Goal: Task Accomplishment & Management: Use online tool/utility

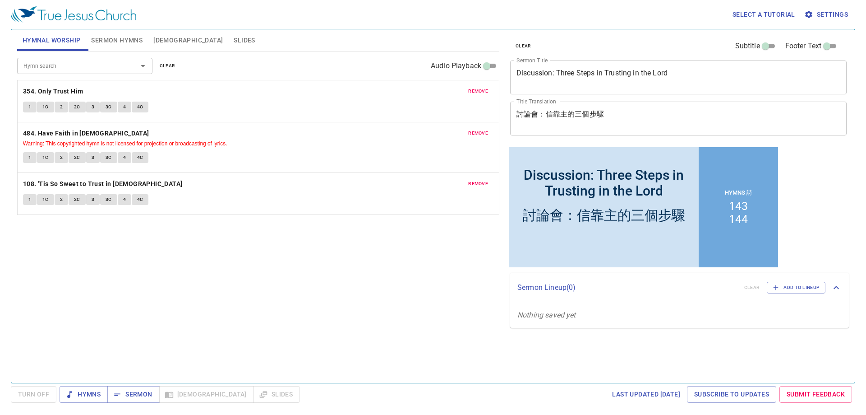
click at [170, 69] on span "clear" at bounding box center [168, 66] width 16 height 8
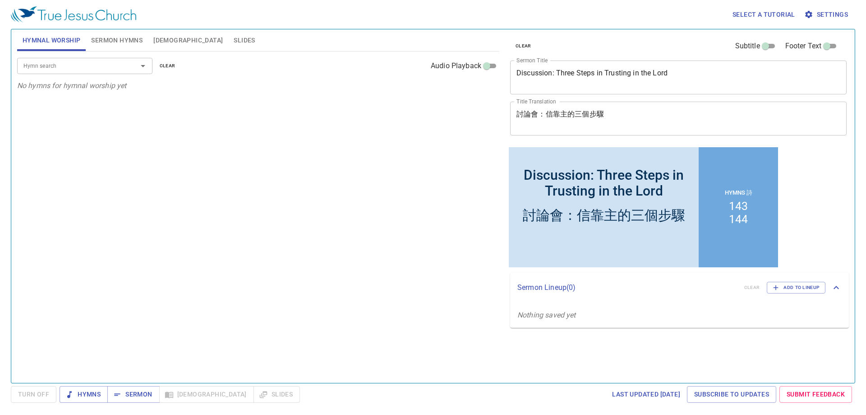
click at [131, 43] on span "Sermon Hymns" at bounding box center [116, 40] width 51 height 11
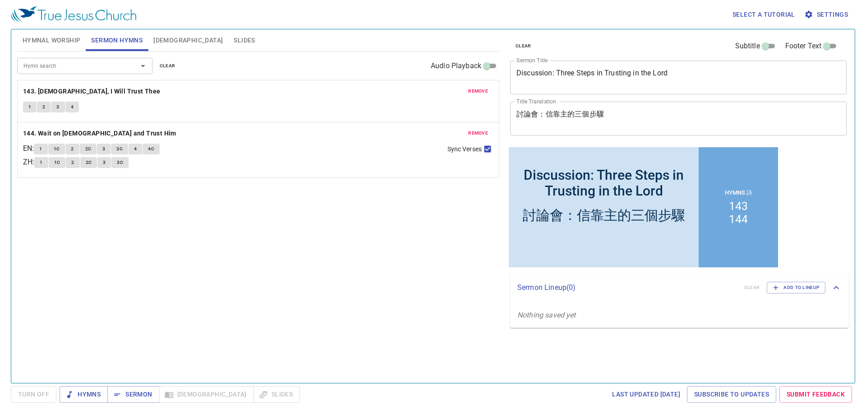
click at [166, 66] on span "clear" at bounding box center [168, 66] width 16 height 8
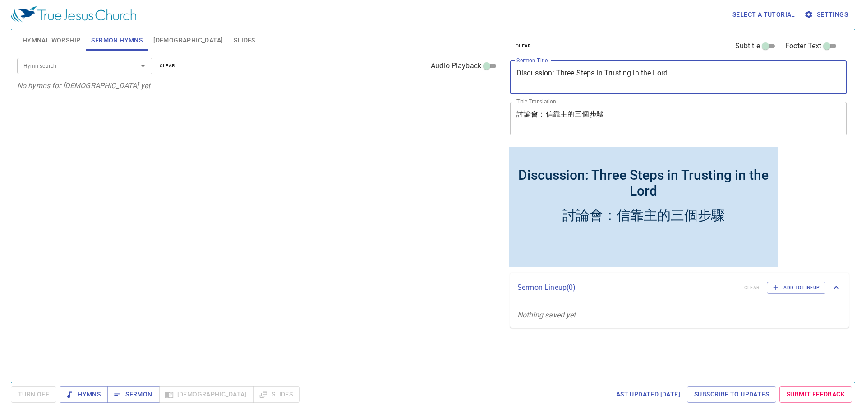
click at [544, 74] on textarea "Discussion: Three Steps in Trusting in the Lord" at bounding box center [679, 77] width 324 height 17
paste textarea "The True Life Given From the Lord"
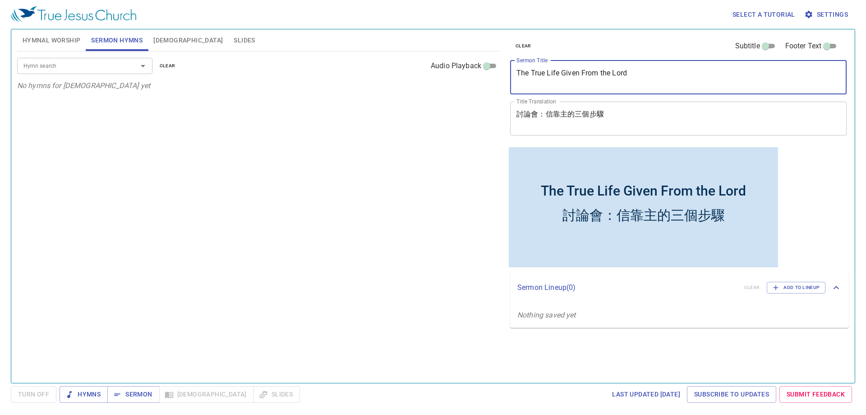
type textarea "The True Life Given From the Lord"
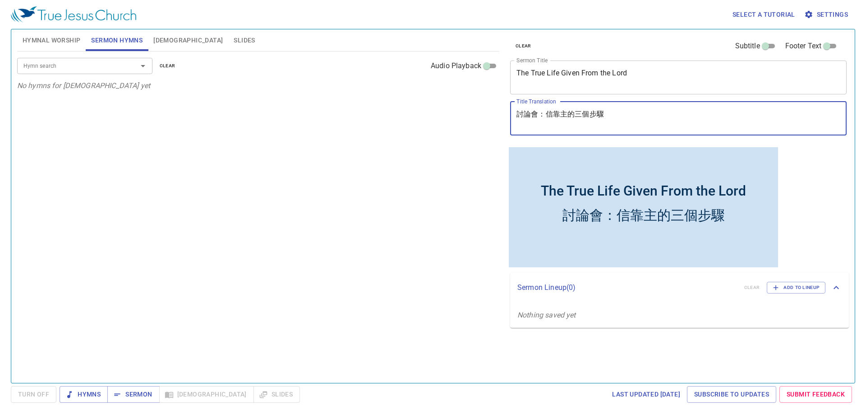
click at [628, 118] on textarea "討論會：信靠主的三個步驟" at bounding box center [679, 118] width 324 height 17
click at [577, 88] on div "The True Life Given From the Lord x Sermon Title" at bounding box center [678, 77] width 337 height 34
drag, startPoint x: 629, startPoint y: 118, endPoint x: 468, endPoint y: 110, distance: 161.3
click at [468, 110] on div "Hymnal Worship Sermon Hymns Bible Slides Hymn search Hymn search clear Audio Pl…" at bounding box center [433, 202] width 839 height 353
paste textarea "主所賜的真生命"
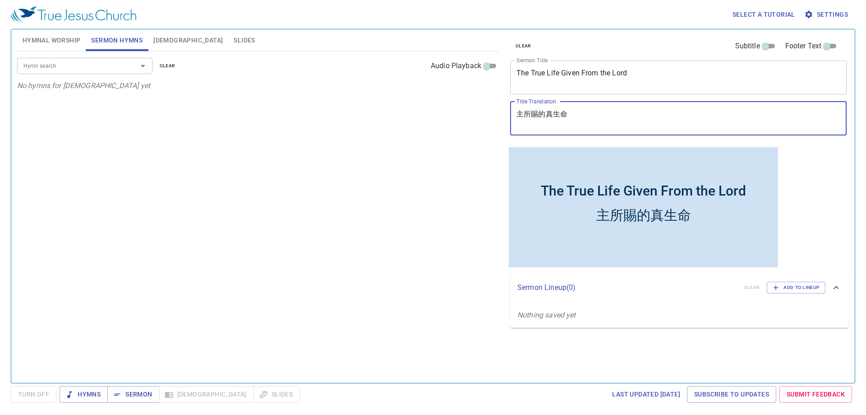
type textarea "主所賜的真生命"
click at [565, 84] on textarea "The True Life Given From the Lord" at bounding box center [679, 77] width 324 height 17
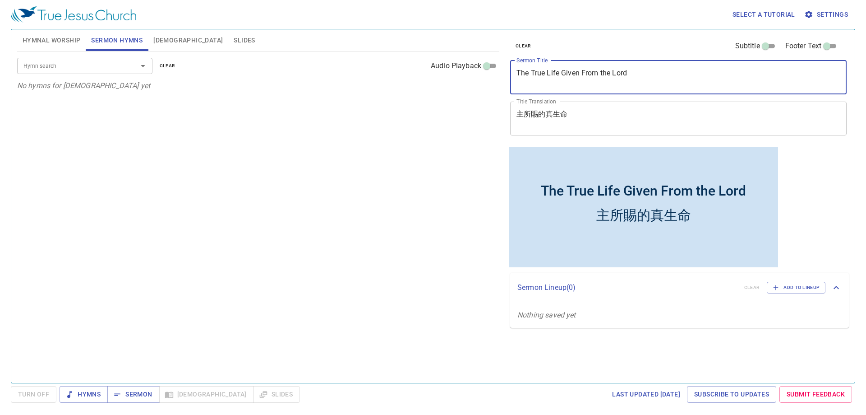
type textarea "The True Life Given From the Lord"
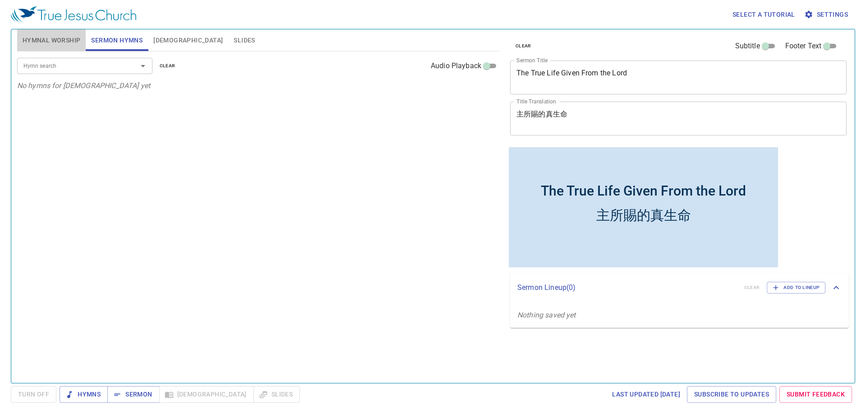
click at [60, 35] on span "Hymnal Worship" at bounding box center [52, 40] width 58 height 11
click at [104, 45] on span "Sermon Hymns" at bounding box center [116, 40] width 51 height 11
click at [109, 62] on input "Hymn search" at bounding box center [71, 65] width 103 height 10
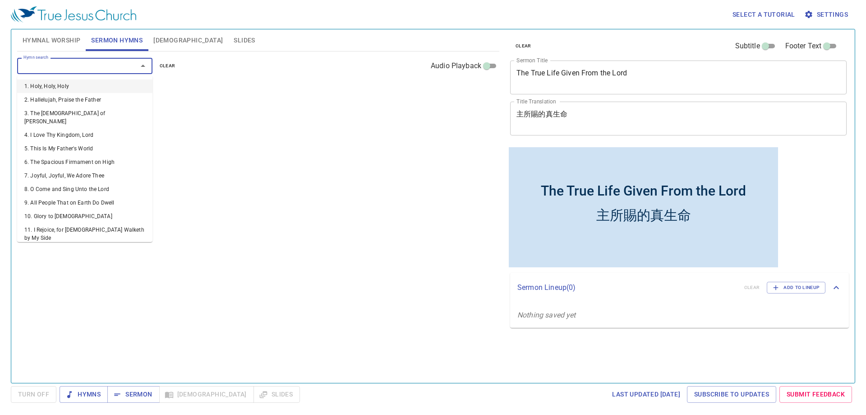
paste input "277"
type input "277"
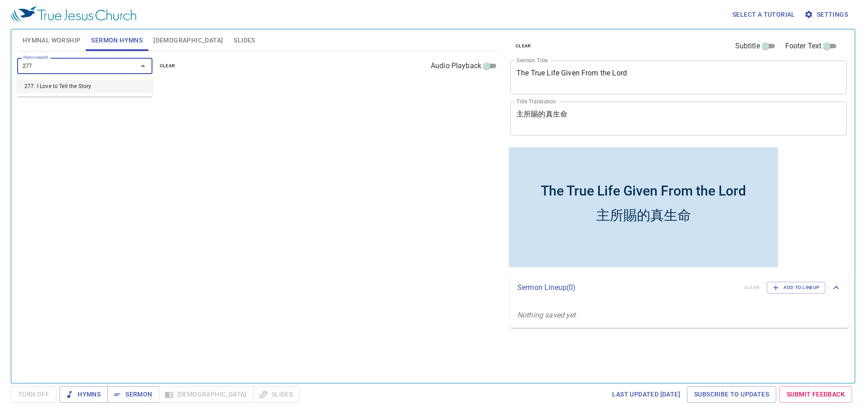
click at [116, 87] on li "277. I Love to Tell the Story" at bounding box center [84, 86] width 135 height 14
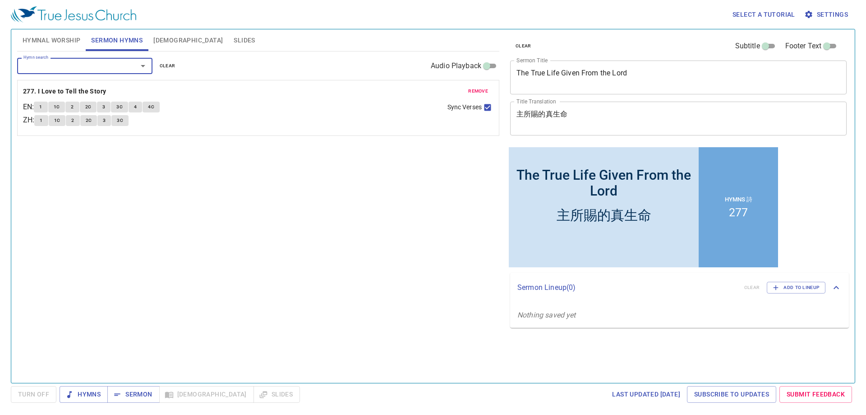
click at [67, 37] on span "Hymnal Worship" at bounding box center [52, 40] width 58 height 11
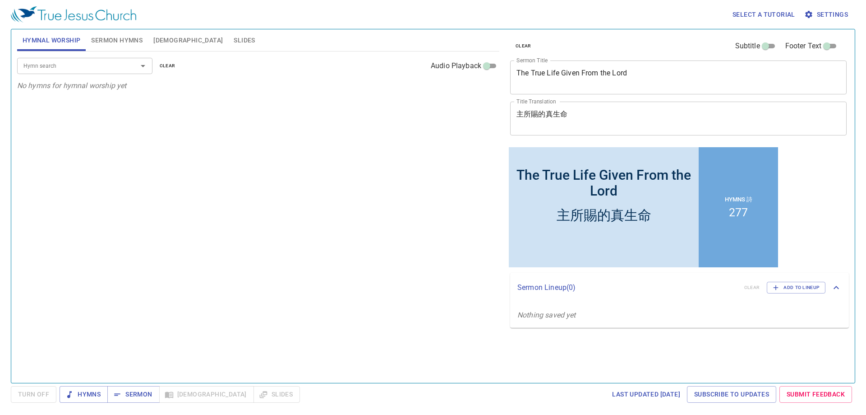
click at [76, 69] on input "Hymn search" at bounding box center [71, 65] width 103 height 10
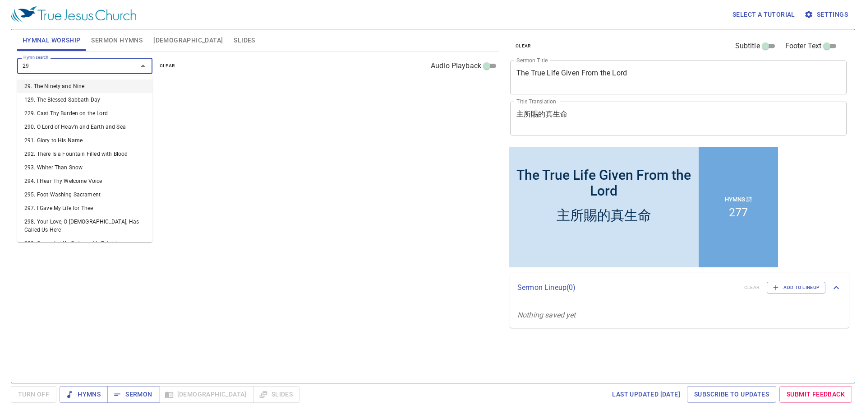
type input "297"
type input "350"
type input "358"
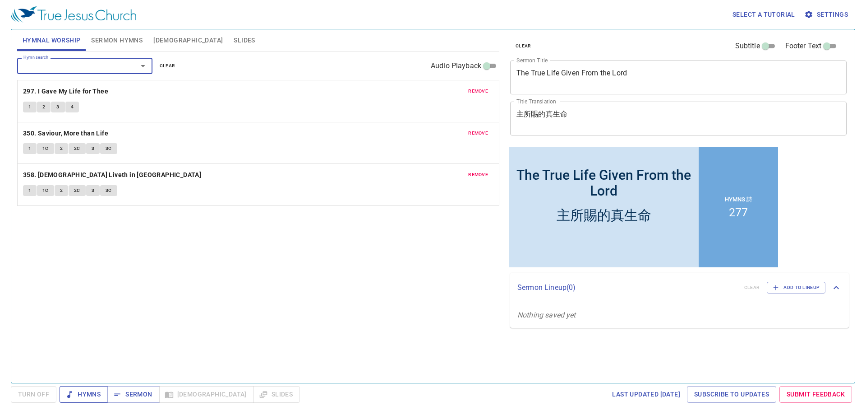
click at [88, 390] on span "Hymns" at bounding box center [84, 393] width 34 height 11
click at [343, 295] on div "Hymn search Hymn search clear Audio Playback remove 297. I Gave My Life for The…" at bounding box center [258, 212] width 482 height 323
click at [56, 93] on b "297. I Gave My Life for Thee" at bounding box center [65, 91] width 85 height 11
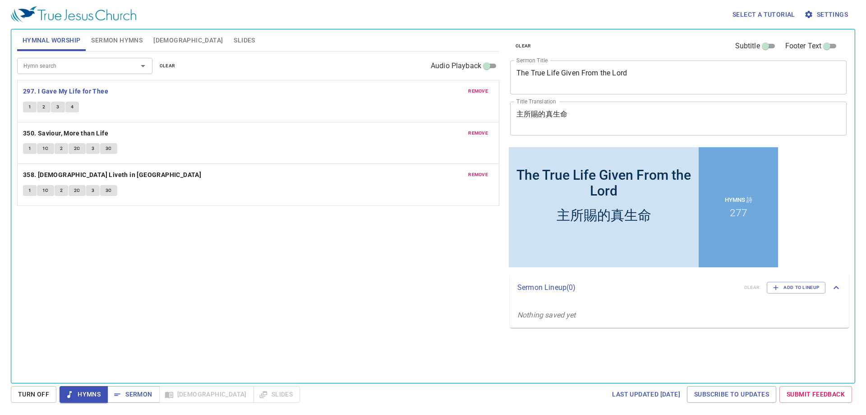
click at [25, 102] on button "1" at bounding box center [30, 107] width 14 height 11
click at [45, 106] on span "2" at bounding box center [43, 107] width 3 height 8
click at [60, 107] on button "3" at bounding box center [58, 107] width 14 height 11
click at [72, 106] on span "4" at bounding box center [72, 107] width 3 height 8
click at [86, 134] on b "350. Saviour, More than Life" at bounding box center [65, 133] width 85 height 11
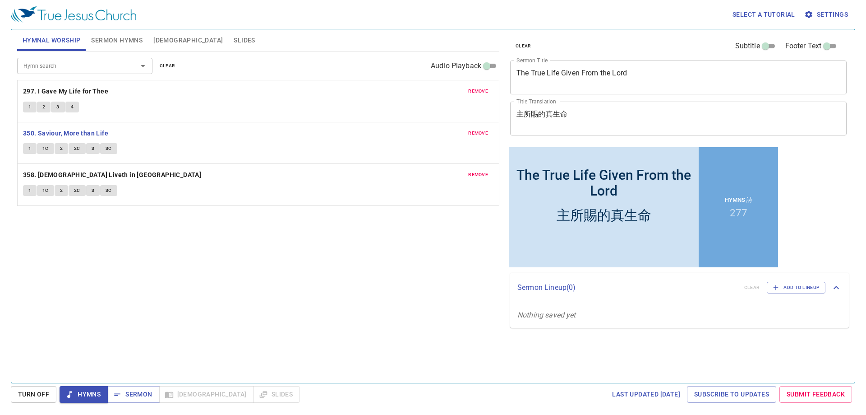
click at [33, 151] on button "1" at bounding box center [30, 148] width 14 height 11
click at [45, 146] on span "1C" at bounding box center [45, 148] width 6 height 8
click at [62, 151] on span "2" at bounding box center [61, 148] width 3 height 8
click at [78, 148] on span "2C" at bounding box center [77, 148] width 6 height 8
click at [94, 149] on span "3" at bounding box center [93, 148] width 3 height 8
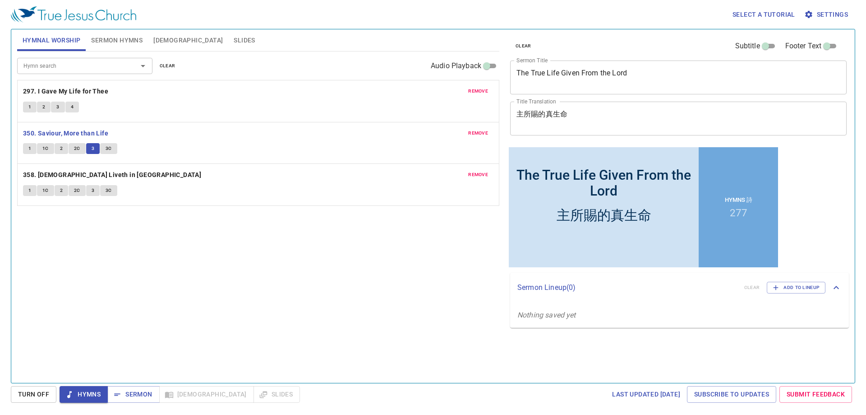
click at [107, 146] on span "3C" at bounding box center [109, 148] width 6 height 8
click at [91, 172] on b "358. [DEMOGRAPHIC_DATA] Liveth in [GEOGRAPHIC_DATA]" at bounding box center [112, 174] width 178 height 11
click at [28, 188] on span "1" at bounding box center [29, 190] width 3 height 8
click at [45, 191] on span "1C" at bounding box center [45, 190] width 6 height 8
click at [61, 189] on span "2" at bounding box center [61, 190] width 3 height 8
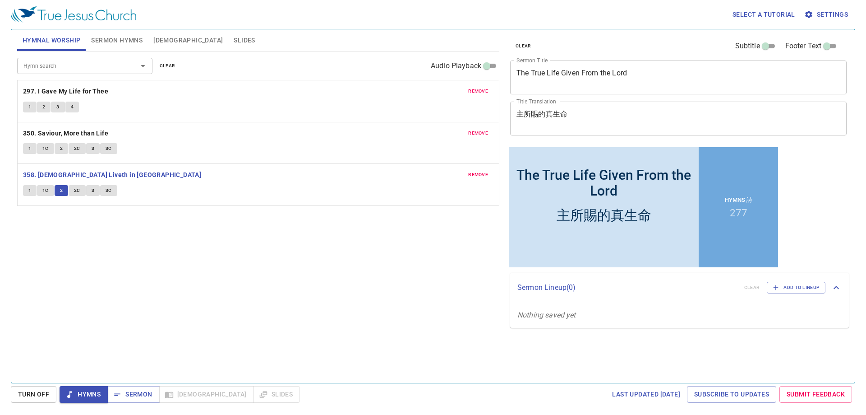
click at [77, 188] on span "2C" at bounding box center [77, 190] width 6 height 8
click at [94, 192] on span "3" at bounding box center [93, 190] width 3 height 8
click at [110, 189] on span "3C" at bounding box center [109, 190] width 6 height 8
click at [138, 390] on span "Sermon" at bounding box center [133, 393] width 37 height 11
click at [109, 38] on span "Sermon Hymns" at bounding box center [116, 40] width 51 height 11
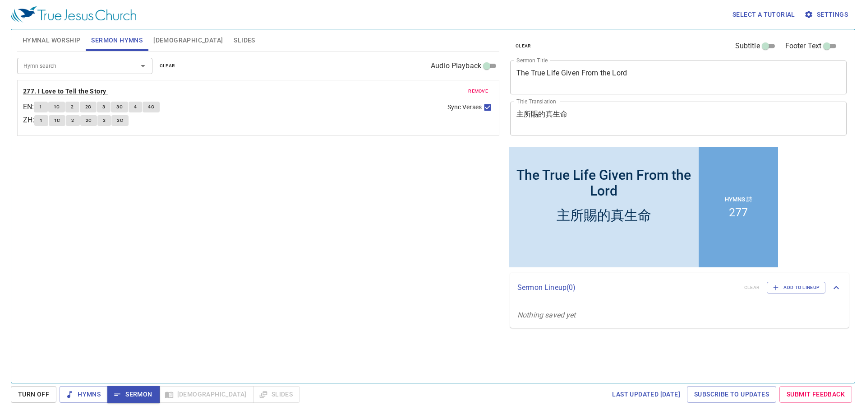
click at [64, 88] on b "277. I Love to Tell the Story" at bounding box center [64, 91] width 83 height 11
click at [42, 106] on span "1" at bounding box center [40, 107] width 3 height 8
click at [60, 108] on span "1C" at bounding box center [57, 107] width 6 height 8
click at [74, 108] on span "2" at bounding box center [72, 107] width 3 height 8
click at [90, 107] on span "2C" at bounding box center [88, 107] width 6 height 8
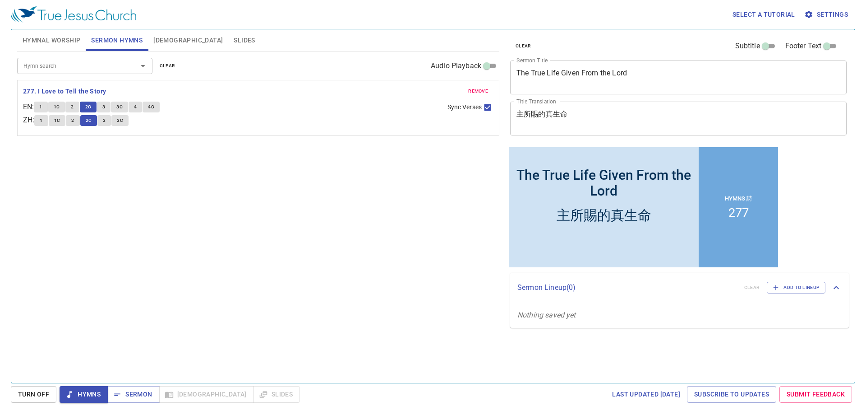
click at [105, 108] on span "3" at bounding box center [103, 107] width 3 height 8
click at [123, 107] on span "3C" at bounding box center [119, 107] width 6 height 8
click at [137, 107] on span "4" at bounding box center [135, 107] width 3 height 8
click at [154, 106] on span "4C" at bounding box center [151, 107] width 6 height 8
click at [144, 396] on span "Sermon" at bounding box center [133, 393] width 37 height 11
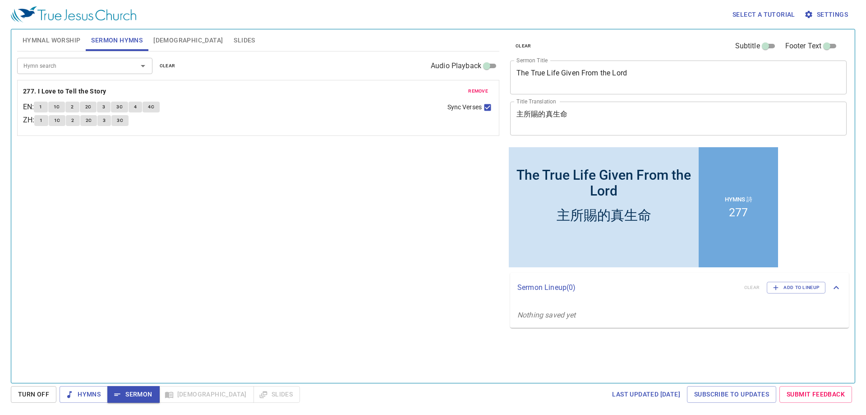
click at [193, 281] on div "Hymn search Hymn search clear Audio Playback remove 277. I Love to Tell the Sto…" at bounding box center [258, 212] width 482 height 323
click at [157, 42] on span "[DEMOGRAPHIC_DATA]" at bounding box center [187, 40] width 69 height 11
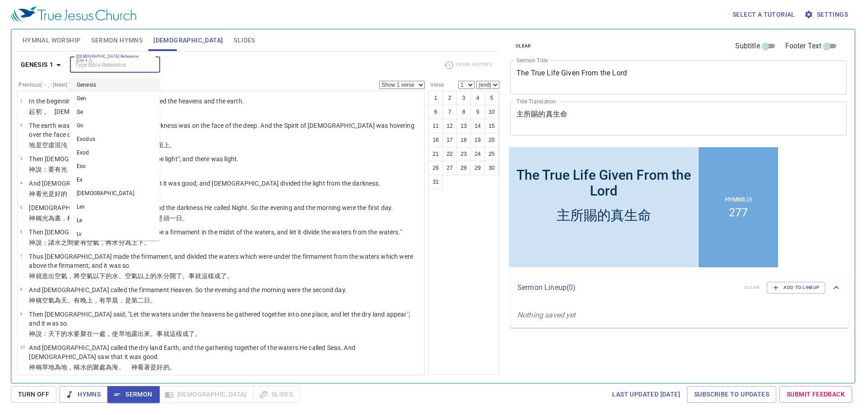
click at [95, 65] on input "[DEMOGRAPHIC_DATA] Reference (Ctrl + /)" at bounding box center [108, 65] width 70 height 10
click at [227, 57] on div "Bible Reference (Ctrl + /) Bible Reference (Ctrl + /)" at bounding box center [253, 65] width 366 height 16
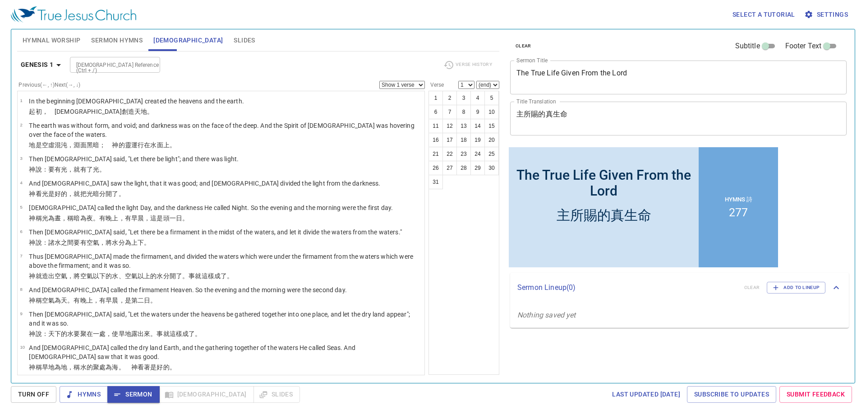
click at [121, 61] on input "[DEMOGRAPHIC_DATA] Reference (Ctrl + /)" at bounding box center [108, 65] width 70 height 10
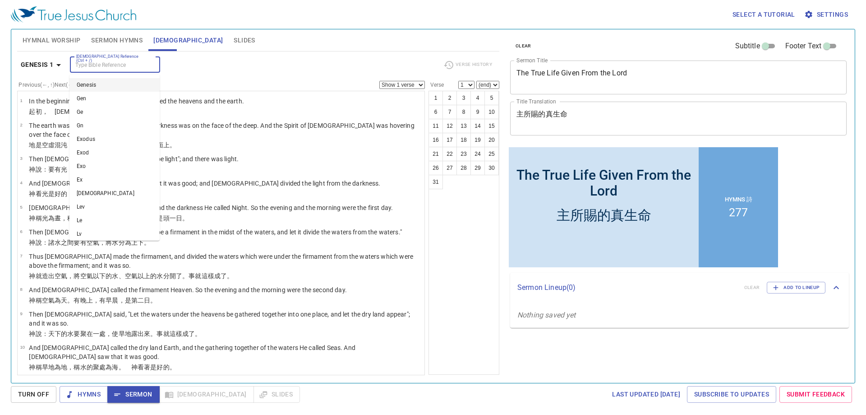
click at [101, 62] on input "[DEMOGRAPHIC_DATA] Reference (Ctrl + /)" at bounding box center [108, 65] width 70 height 10
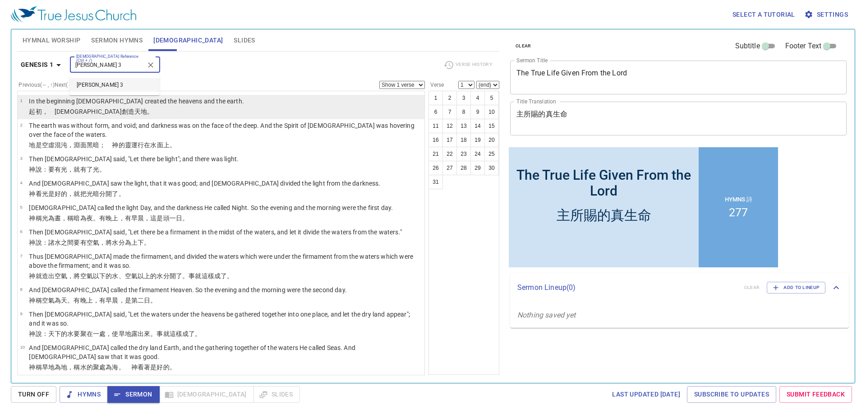
drag, startPoint x: 116, startPoint y: 87, endPoint x: 225, endPoint y: 103, distance: 109.5
click at [116, 87] on li "John 3" at bounding box center [114, 85] width 90 height 14
type input "John 3"
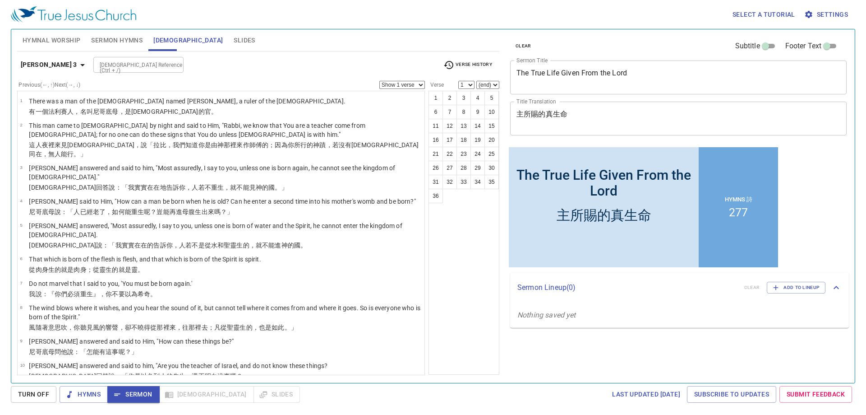
click at [186, 70] on div "Bible Reference (Ctrl + /) Bible Reference (Ctrl + /)" at bounding box center [264, 65] width 342 height 16
click at [186, 65] on div "Bible Reference (Ctrl + /) Bible Reference (Ctrl + /)" at bounding box center [264, 65] width 342 height 16
click at [179, 63] on div "Bible Reference (Ctrl + /) Bible Reference (Ctrl + /)" at bounding box center [264, 65] width 342 height 16
click at [96, 66] on input "[DEMOGRAPHIC_DATA] Reference (Ctrl + /)" at bounding box center [131, 65] width 70 height 10
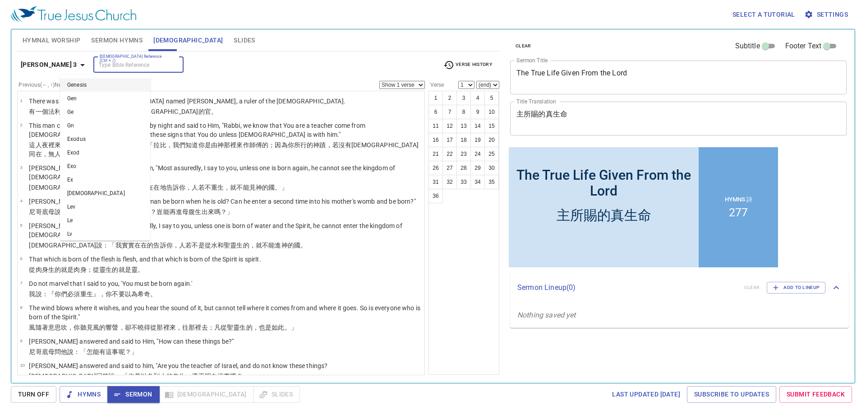
click at [77, 67] on icon "button" at bounding box center [82, 65] width 11 height 11
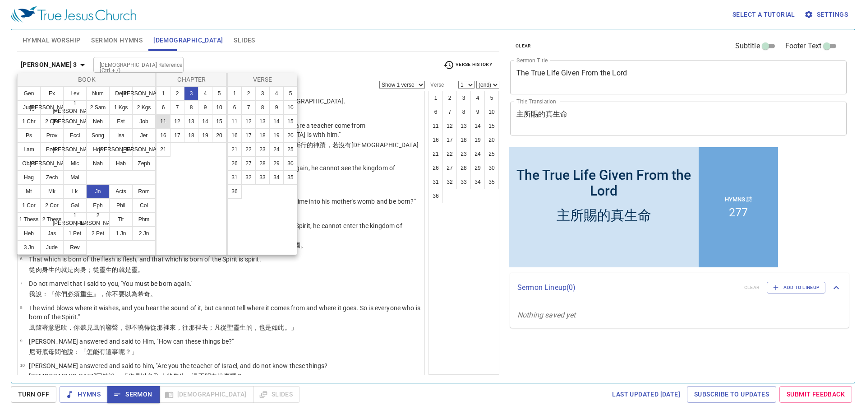
click at [165, 117] on button "11" at bounding box center [163, 121] width 14 height 14
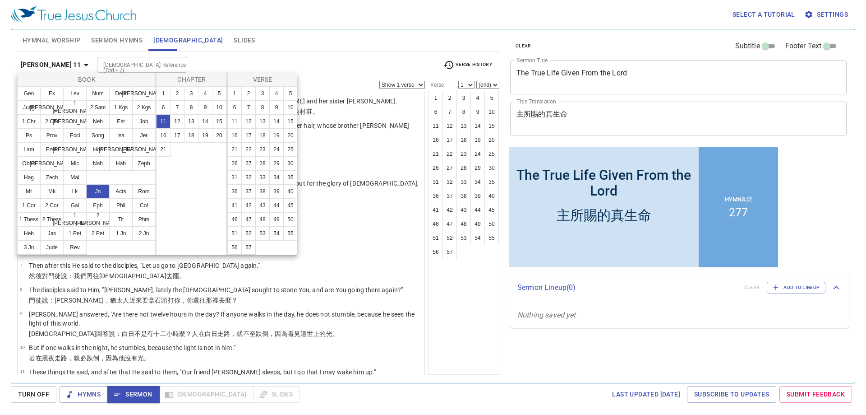
click at [223, 60] on div at bounding box center [433, 207] width 866 height 415
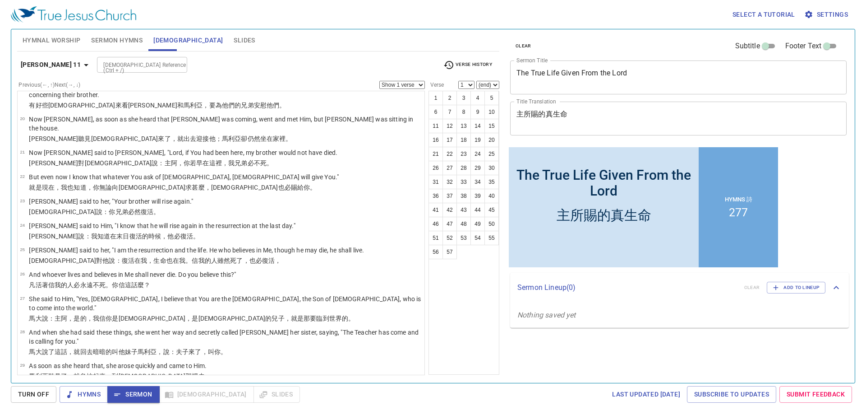
scroll to position [556, 0]
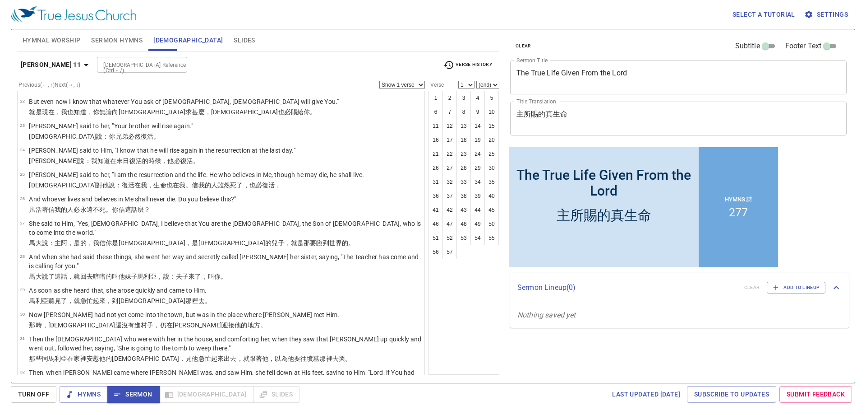
click at [126, 69] on input "[DEMOGRAPHIC_DATA] Reference (Ctrl + /)" at bounding box center [135, 65] width 70 height 10
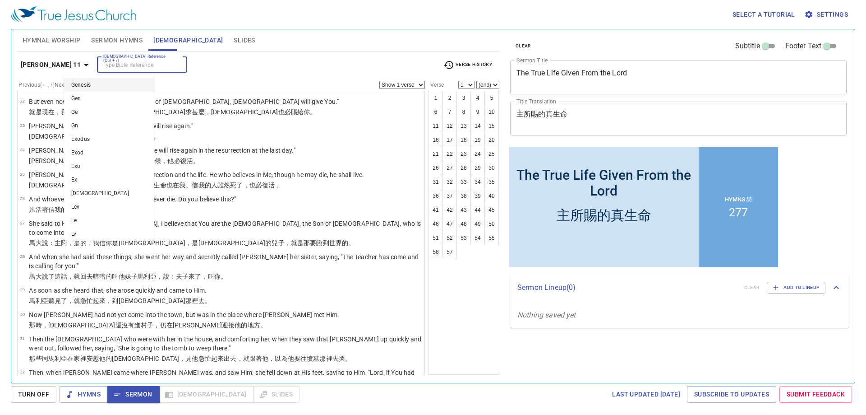
click at [205, 66] on div "Bible Reference (Ctrl + /) Bible Reference (Ctrl + /)" at bounding box center [266, 65] width 339 height 16
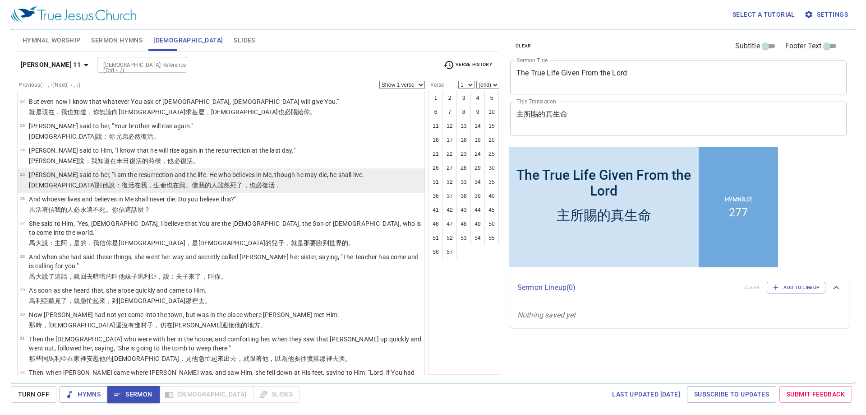
drag, startPoint x: 487, startPoint y: 153, endPoint x: 329, endPoint y: 147, distance: 158.5
click at [487, 153] on button "25" at bounding box center [492, 154] width 14 height 14
select select "25"
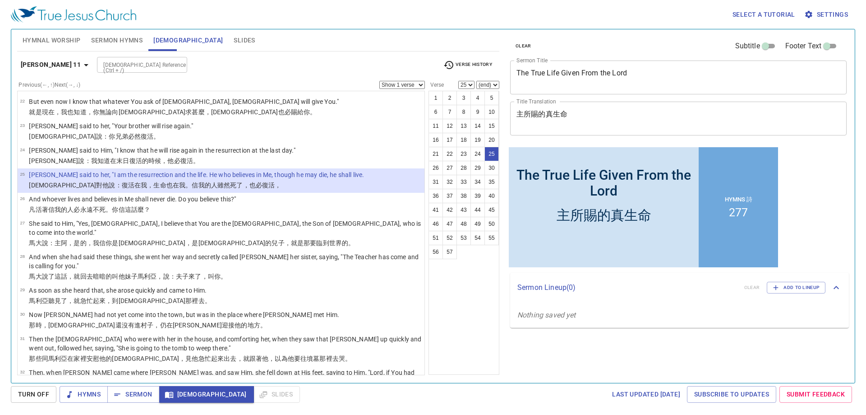
click at [397, 86] on select "Show 1 verse Show 2 verses Show 3 verses Show 4 verses Show 5 verses" at bounding box center [402, 85] width 46 height 8
select select "2"
click at [379, 81] on select "Show 1 verse Show 2 verses Show 3 verses Show 4 verses Show 5 verses" at bounding box center [402, 85] width 46 height 8
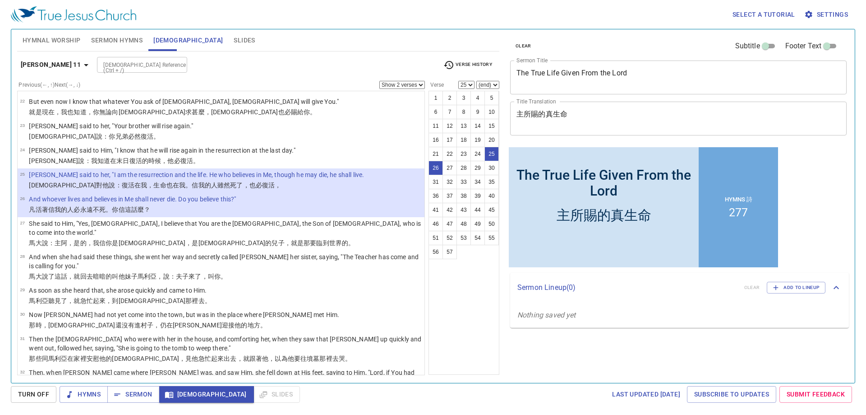
click at [336, 83] on div "Previous (←, ↑) Next (→, ↓) Show 1 verse Show 2 verses Show 3 verses Show 4 ver…" at bounding box center [221, 85] width 408 height 8
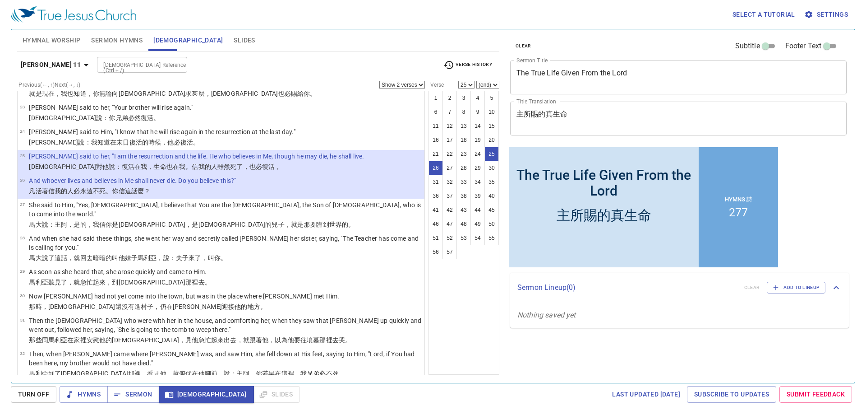
scroll to position [572, 0]
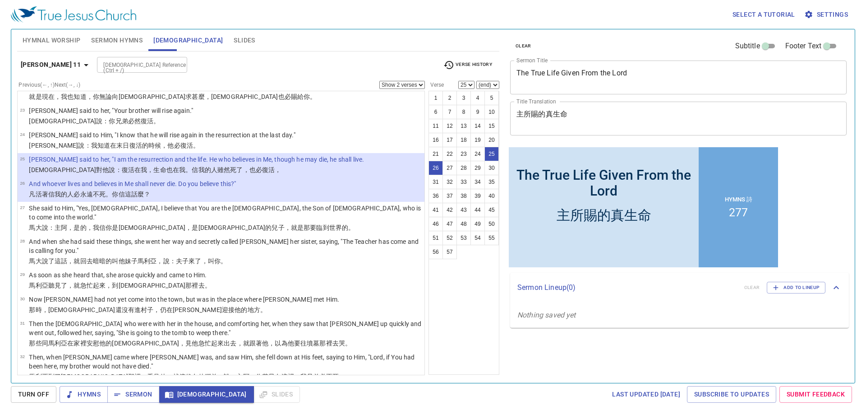
click at [102, 62] on input "[DEMOGRAPHIC_DATA] Reference (Ctrl + /)" at bounding box center [135, 65] width 70 height 10
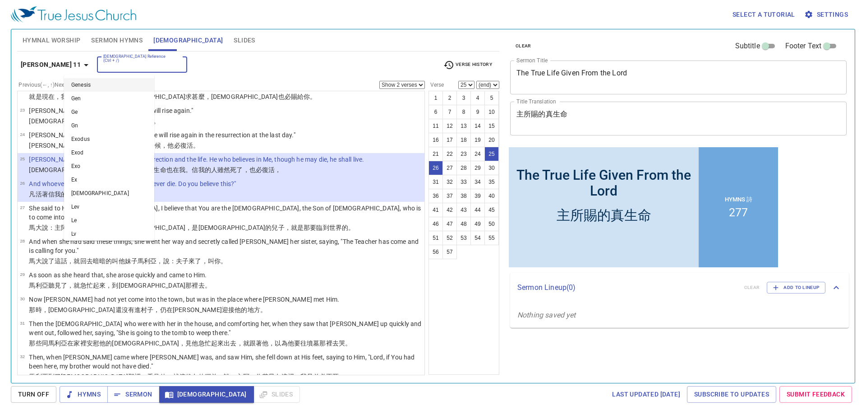
type input "1"
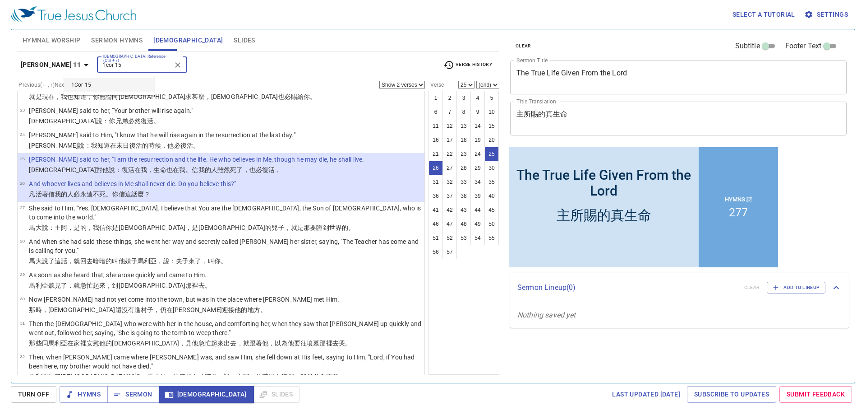
click at [90, 86] on li "1Cor 15" at bounding box center [109, 85] width 90 height 14
type input "1Cor 15"
select select "1"
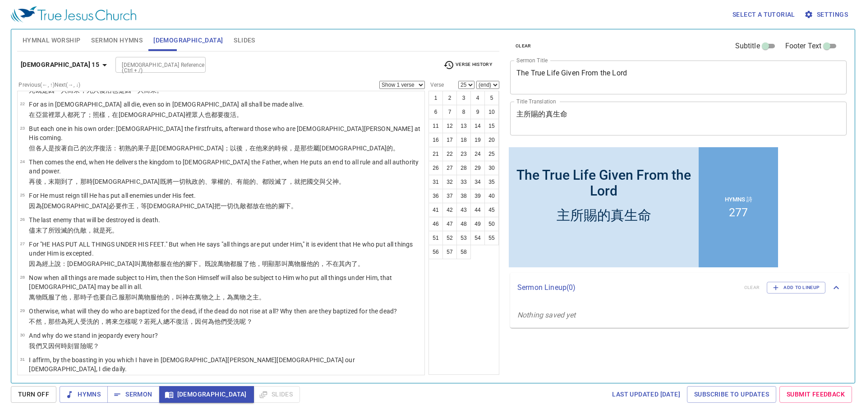
scroll to position [0, 0]
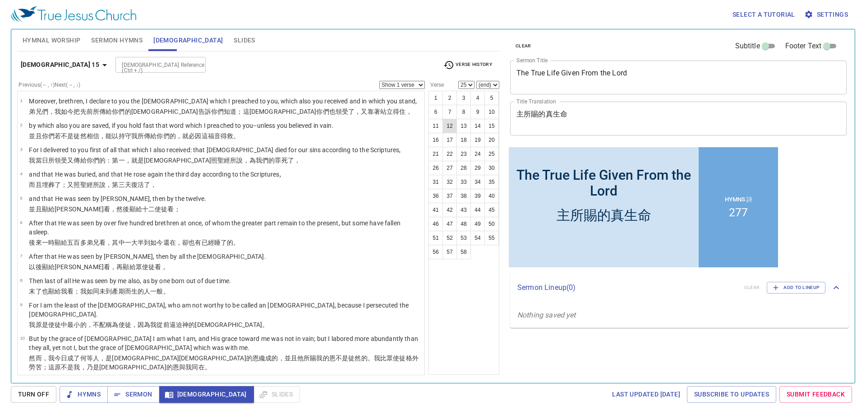
click at [450, 128] on button "12" at bounding box center [450, 126] width 14 height 14
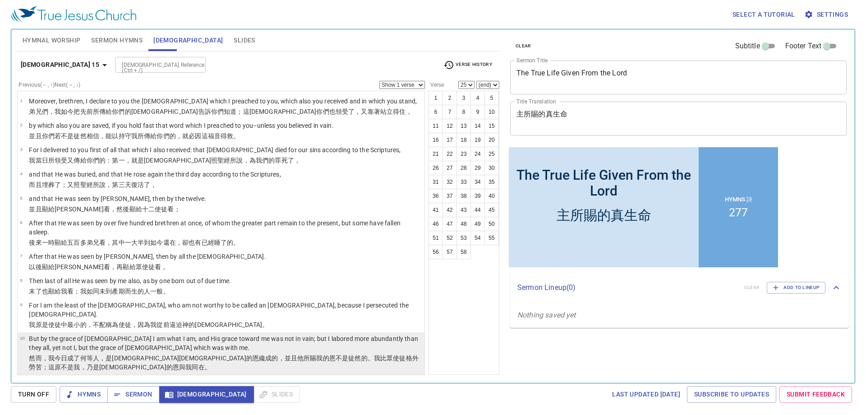
select select "12"
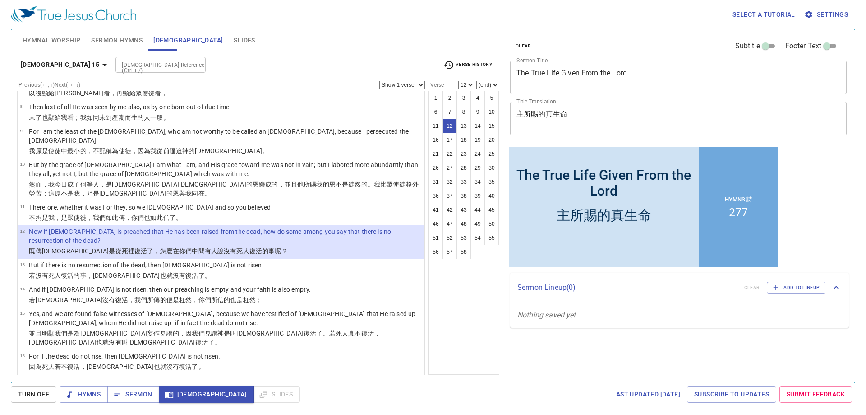
click at [390, 83] on select "Show 1 verse Show 2 verses Show 3 verses Show 4 verses Show 5 verses" at bounding box center [402, 85] width 46 height 8
select select "3"
click at [379, 81] on select "Show 1 verse Show 2 verses Show 3 verses Show 4 verses Show 5 verses" at bounding box center [402, 85] width 46 height 8
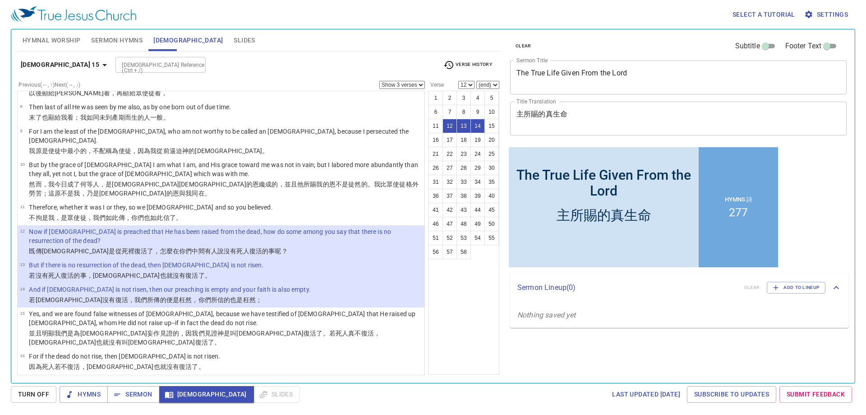
click at [141, 69] on input "[DEMOGRAPHIC_DATA] Reference (Ctrl + /)" at bounding box center [153, 65] width 70 height 10
click at [143, 89] on li "John 3" at bounding box center [141, 85] width 90 height 14
type input "john 3"
select select "1"
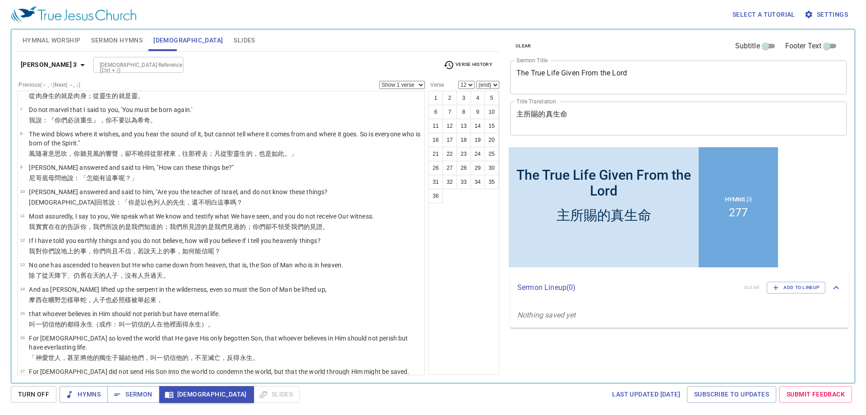
scroll to position [0, 0]
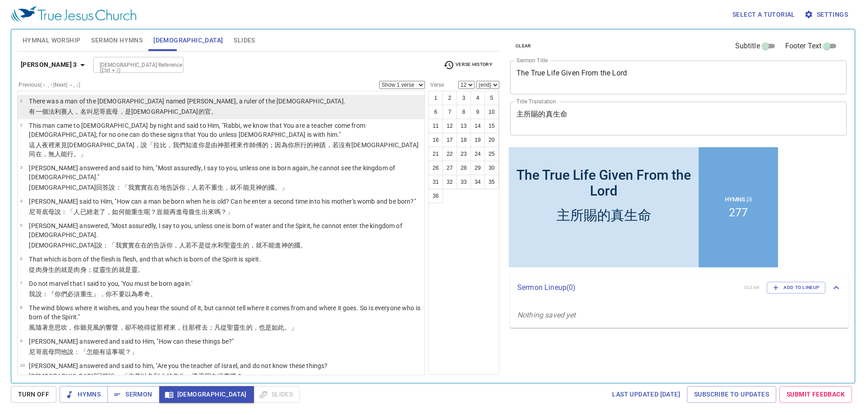
click at [196, 111] on p "有 一個 法利賽 人 ，名叫 尼哥底母 ，是猶太人 的官 。" at bounding box center [187, 111] width 317 height 9
select select "1"
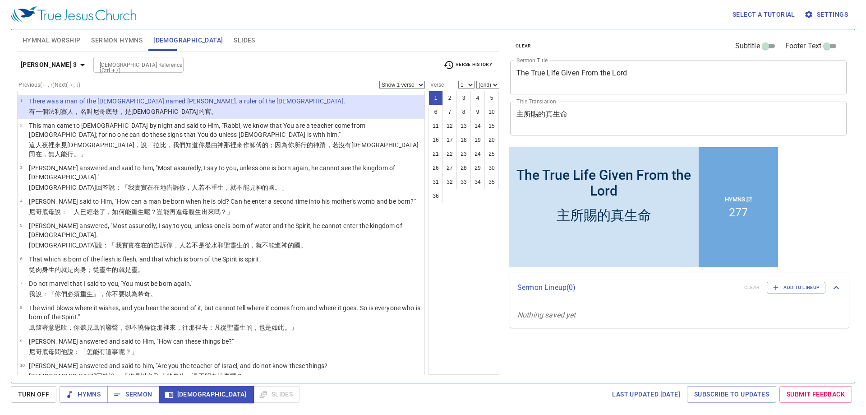
click at [46, 71] on button "John 3" at bounding box center [54, 64] width 74 height 17
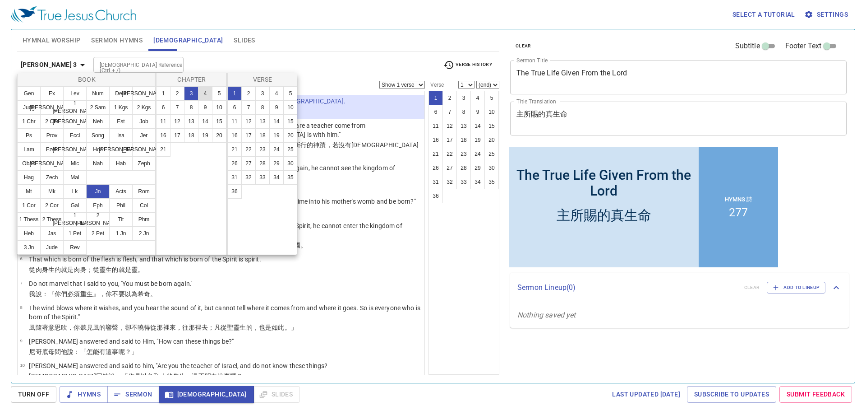
click at [205, 96] on button "4" at bounding box center [205, 93] width 14 height 14
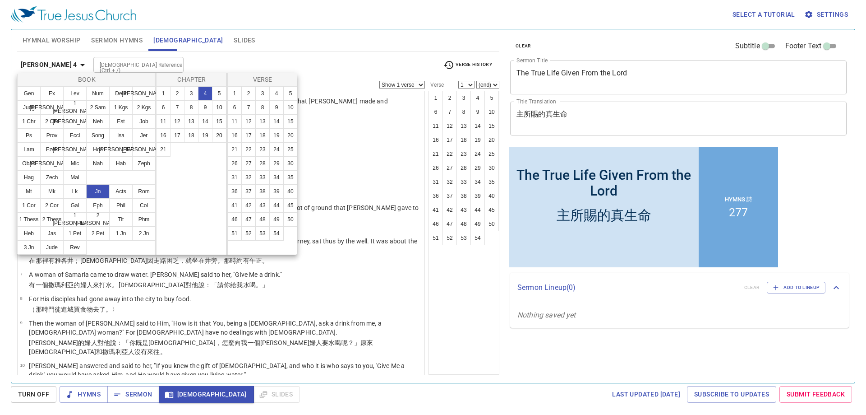
click at [232, 59] on div at bounding box center [433, 207] width 866 height 415
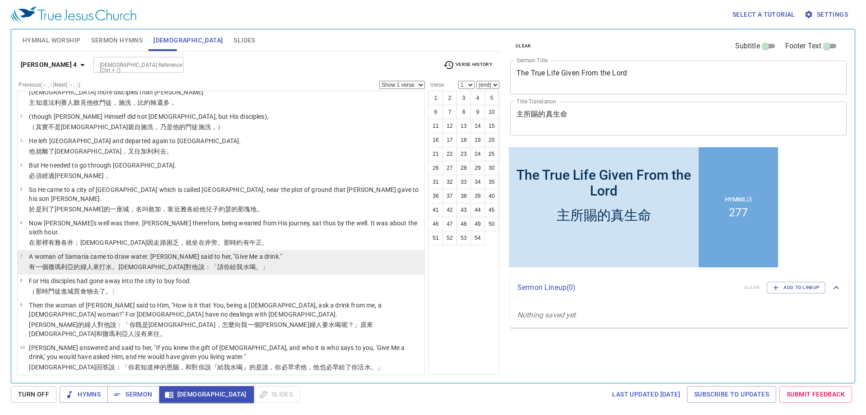
scroll to position [15, 0]
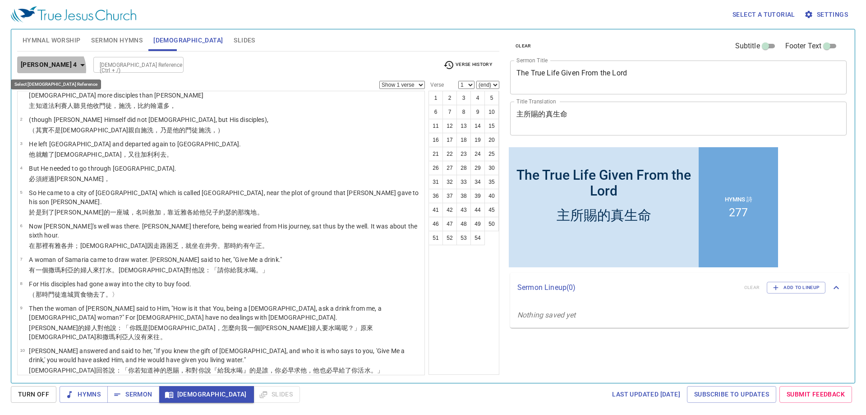
click at [77, 69] on icon "button" at bounding box center [82, 65] width 11 height 11
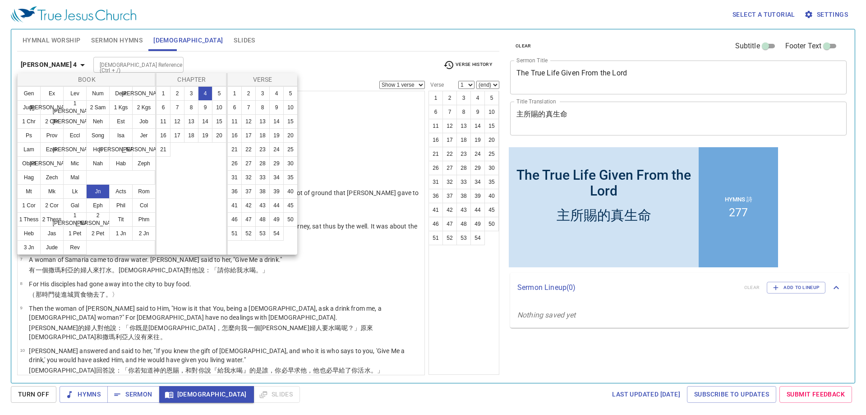
click at [227, 55] on div at bounding box center [433, 207] width 866 height 415
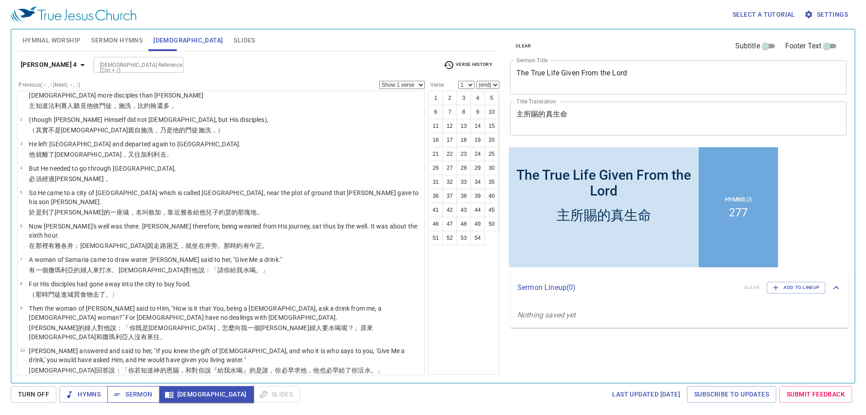
click at [141, 392] on span "Sermon" at bounding box center [133, 393] width 37 height 11
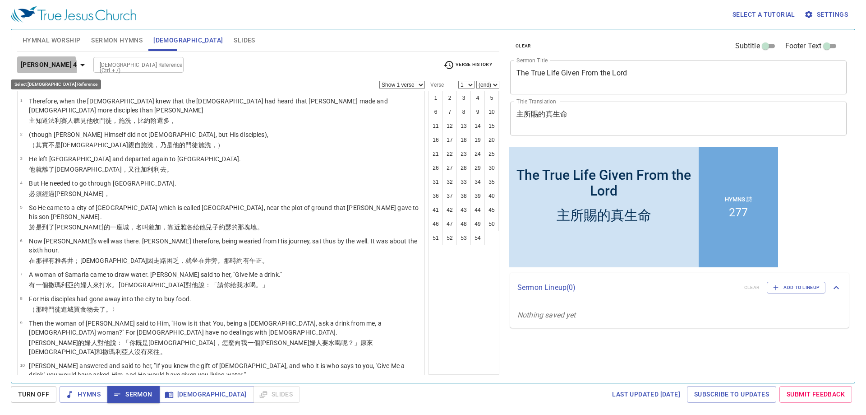
click at [77, 67] on icon "button" at bounding box center [82, 65] width 11 height 11
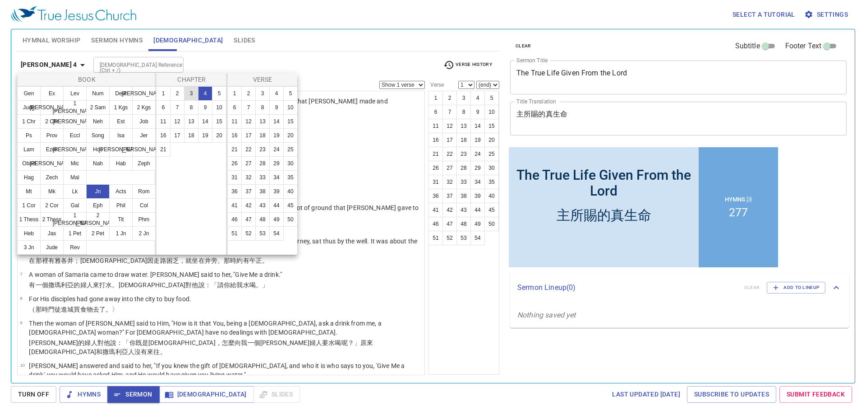
click at [178, 106] on button "7" at bounding box center [177, 107] width 14 height 14
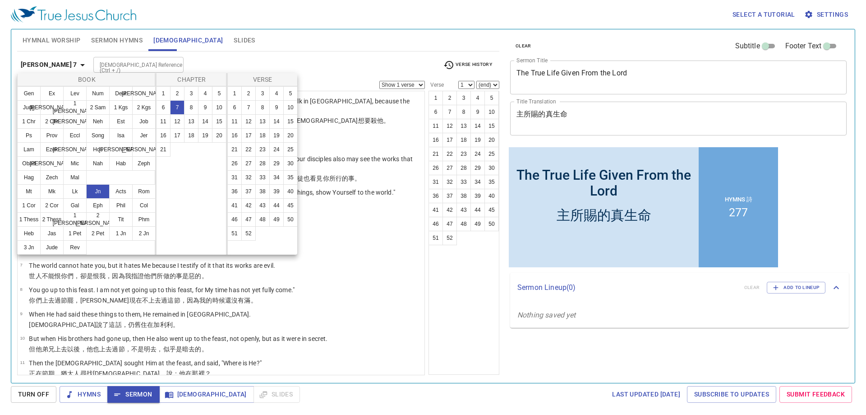
drag, startPoint x: 291, startPoint y: 217, endPoint x: 301, endPoint y: 160, distance: 58.3
click at [291, 217] on button "50" at bounding box center [290, 219] width 14 height 14
select select "50"
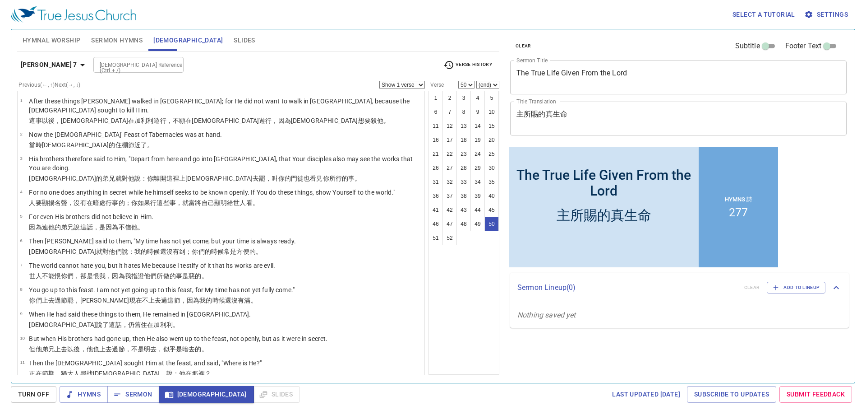
scroll to position [1063, 0]
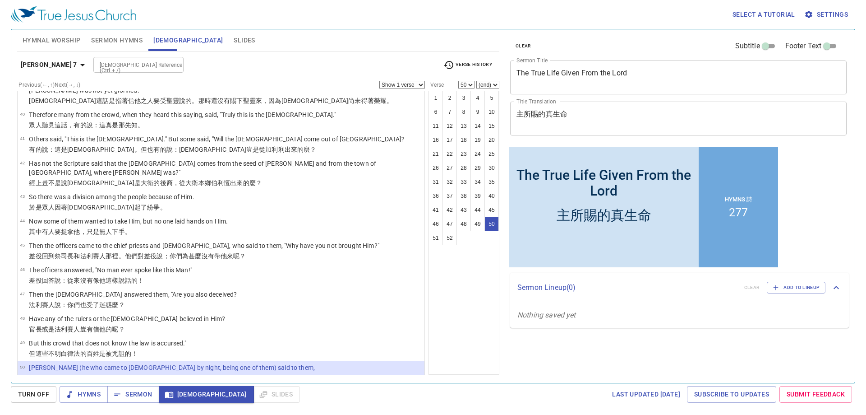
click at [402, 85] on select "Show 1 verse Show 2 verses Show 3 verses Show 4 verses Show 5 verses" at bounding box center [402, 85] width 46 height 8
click at [379, 81] on select "Show 1 verse Show 2 verses Show 3 verses Show 4 verses Show 5 verses" at bounding box center [402, 85] width 46 height 8
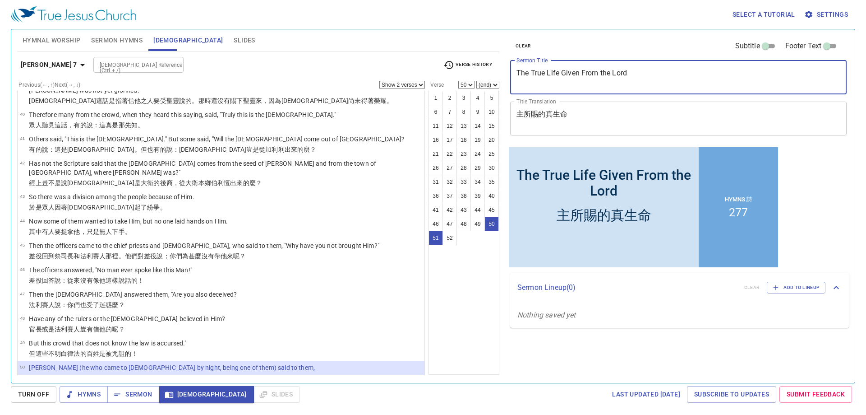
click at [576, 72] on textarea "The True Life Given From the Lord" at bounding box center [679, 77] width 324 height 17
click at [585, 113] on textarea "主所賜的真生命" at bounding box center [679, 118] width 324 height 17
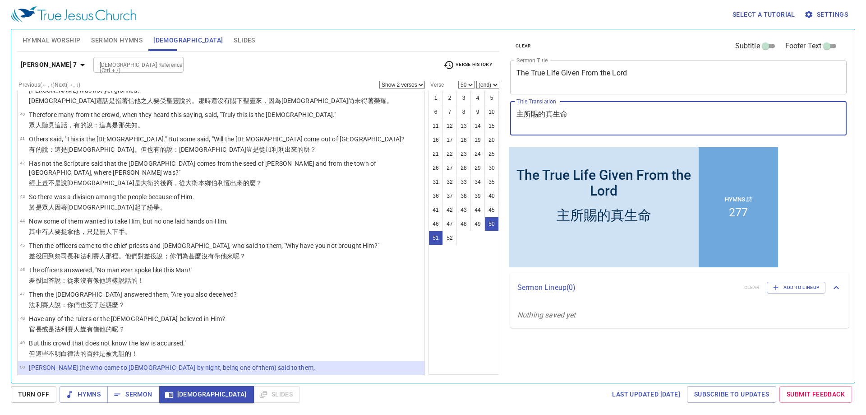
click at [585, 113] on textarea "主所賜的真生命" at bounding box center [679, 118] width 324 height 17
click at [547, 113] on textarea "主所賜的真生命" at bounding box center [679, 118] width 324 height 17
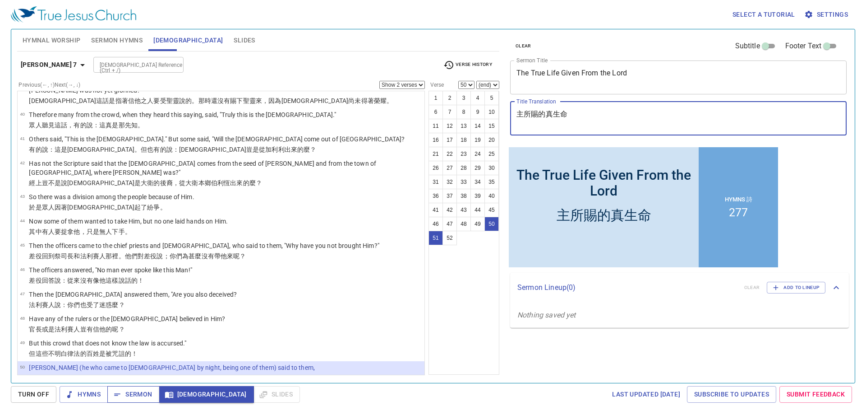
click at [136, 395] on span "Sermon" at bounding box center [133, 393] width 37 height 11
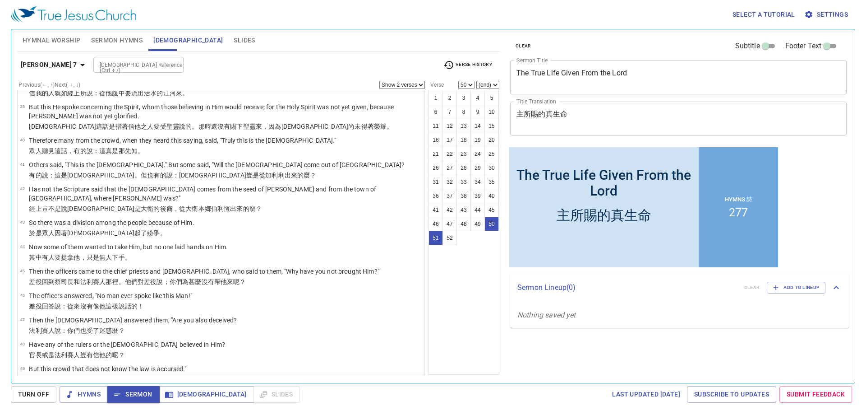
scroll to position [1018, 0]
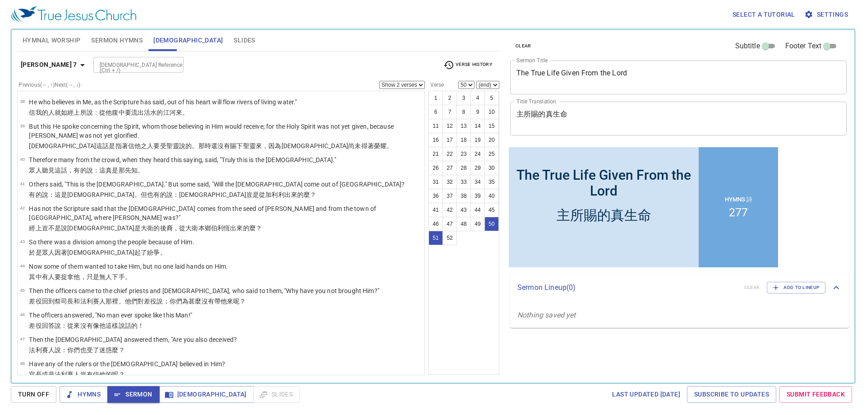
click at [77, 62] on icon "button" at bounding box center [82, 65] width 11 height 11
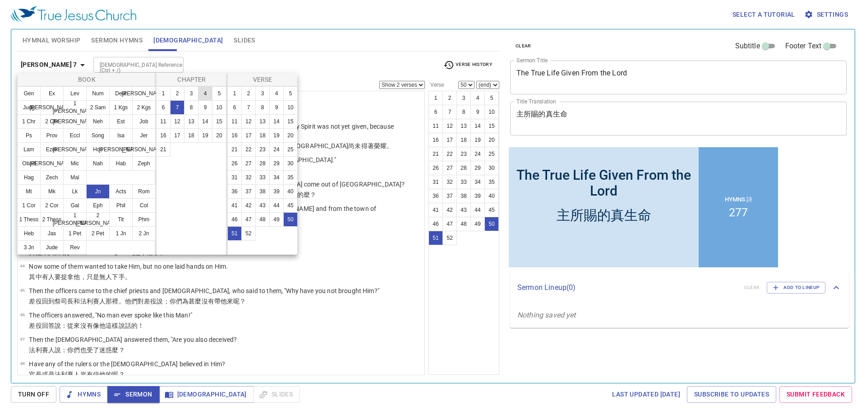
drag, startPoint x: 191, startPoint y: 95, endPoint x: 199, endPoint y: 97, distance: 8.2
click at [191, 95] on button "3" at bounding box center [191, 93] width 14 height 14
select select "1"
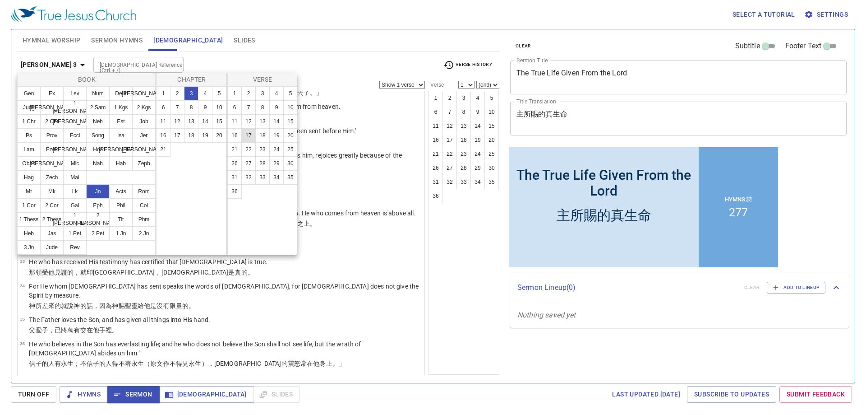
scroll to position [0, 0]
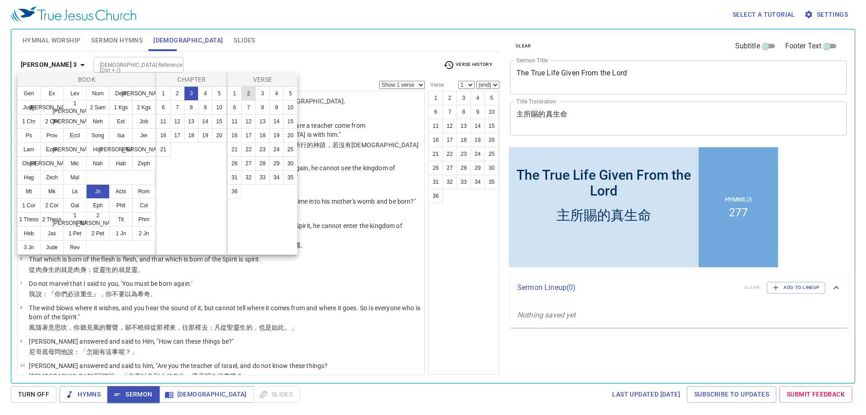
click at [251, 88] on button "2" at bounding box center [248, 93] width 14 height 14
select select "2"
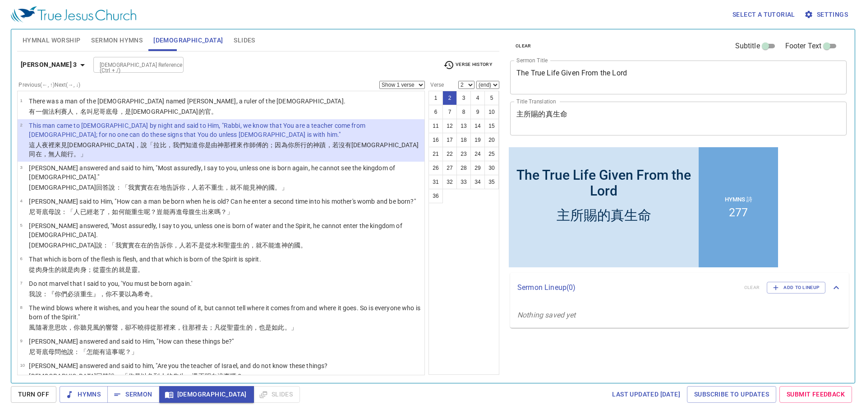
click at [115, 70] on div "[DEMOGRAPHIC_DATA] Reference (Ctrl + /)" at bounding box center [138, 65] width 90 height 16
click at [128, 89] on li "Mat 16" at bounding box center [105, 85] width 90 height 14
type input "mat 16"
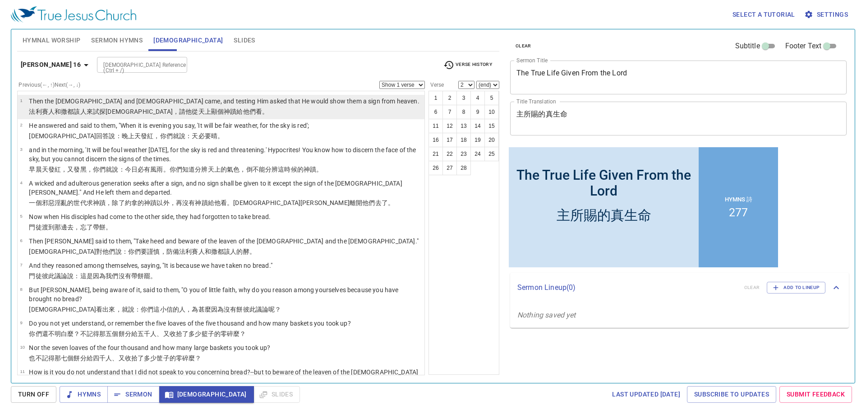
click at [173, 110] on wg2424 "，請 他 從 天上 顯 個神蹟 給他們 看。" at bounding box center [221, 111] width 96 height 7
select select "1"
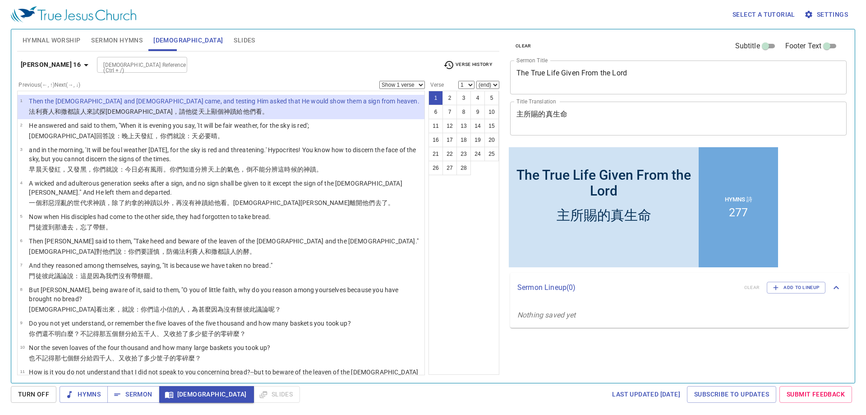
click at [146, 69] on input "[DEMOGRAPHIC_DATA] Reference (Ctrl + /)" at bounding box center [135, 65] width 70 height 10
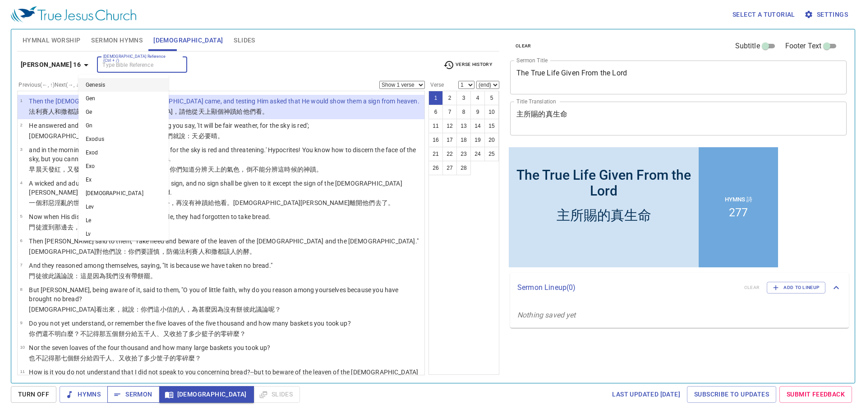
click at [136, 394] on span "Sermon" at bounding box center [133, 393] width 37 height 11
click at [119, 67] on input "[DEMOGRAPHIC_DATA] Reference (Ctrl + /)" at bounding box center [135, 65] width 70 height 10
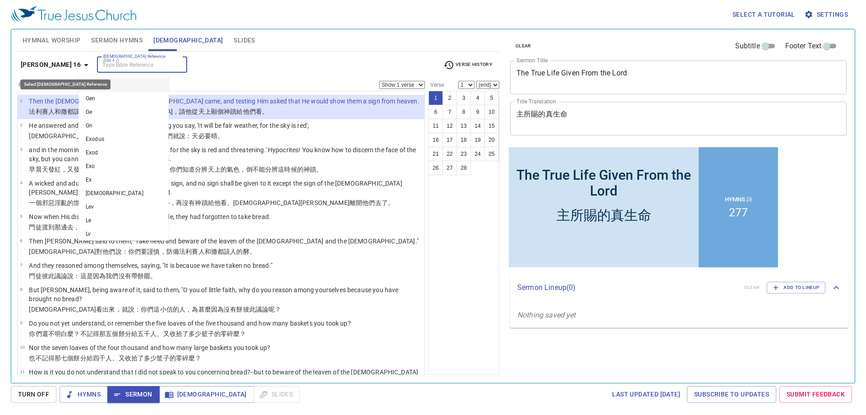
click at [84, 65] on icon "button" at bounding box center [86, 65] width 5 height 2
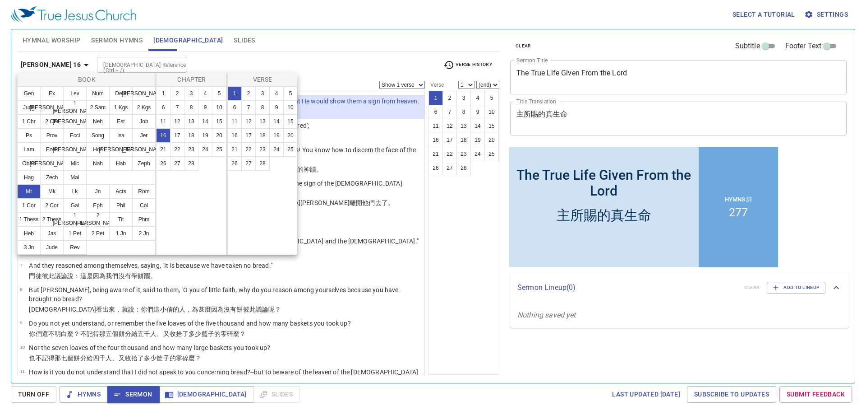
drag, startPoint x: 75, startPoint y: 193, endPoint x: 138, endPoint y: 173, distance: 66.3
click at [75, 193] on button "Lk" at bounding box center [74, 191] width 23 height 14
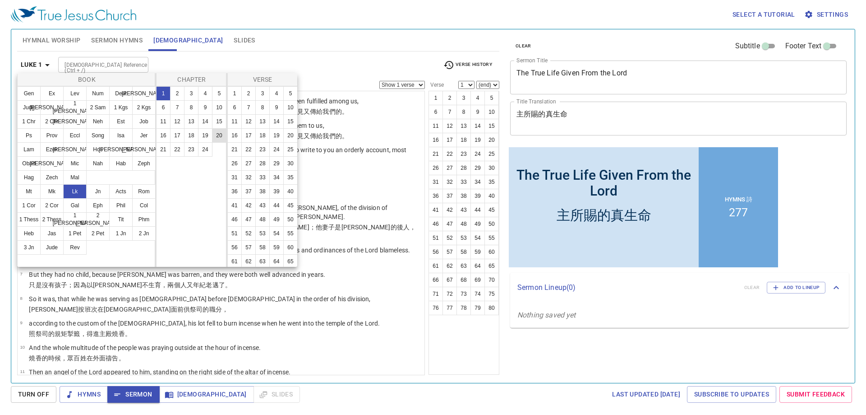
click at [216, 135] on button "20" at bounding box center [219, 135] width 14 height 14
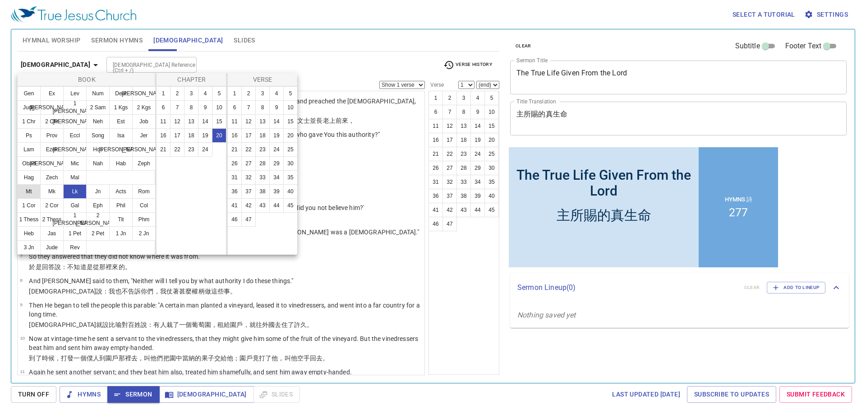
click at [30, 190] on button "Mt" at bounding box center [28, 191] width 23 height 14
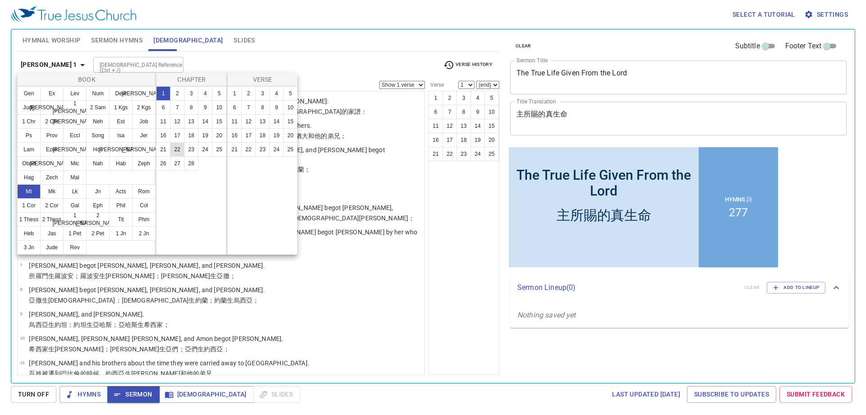
click at [181, 147] on button "22" at bounding box center [177, 149] width 14 height 14
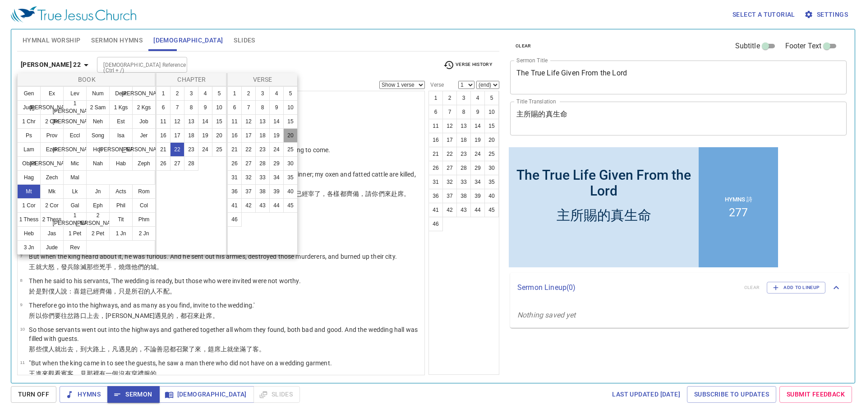
click at [286, 139] on button "20" at bounding box center [290, 135] width 14 height 14
select select "20"
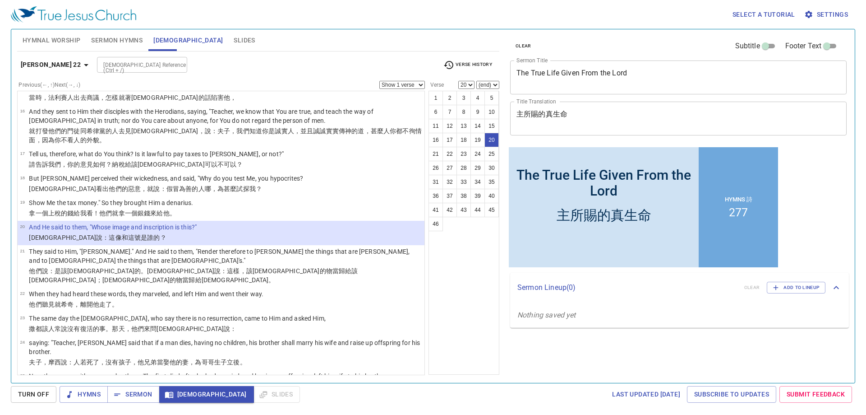
drag, startPoint x: 396, startPoint y: 83, endPoint x: 399, endPoint y: 87, distance: 5.1
click at [396, 83] on select "Show 1 verse Show 2 verses Show 3 verses Show 4 verses Show 5 verses" at bounding box center [402, 85] width 46 height 8
select select "2"
click at [379, 81] on select "Show 1 verse Show 2 verses Show 3 verses Show 4 verses Show 5 verses" at bounding box center [402, 85] width 46 height 8
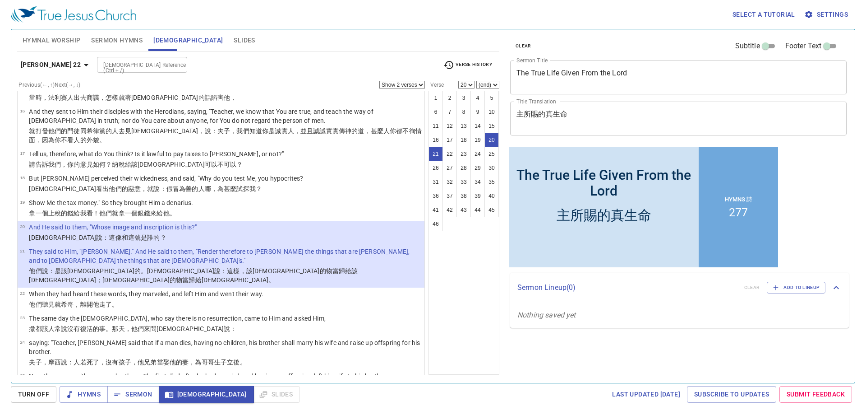
click at [324, 82] on div "Previous (←, ↑) Next (→, ↓) Show 1 verse Show 2 verses Show 3 verses Show 4 ver…" at bounding box center [221, 85] width 408 height 8
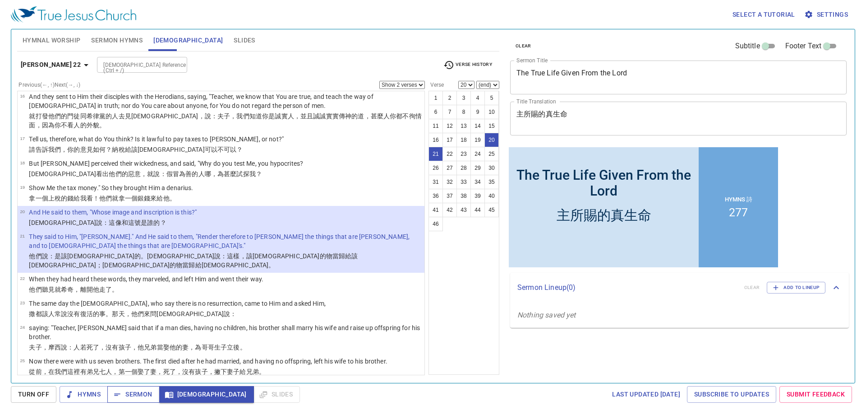
click at [142, 394] on span "Sermon" at bounding box center [133, 393] width 37 height 11
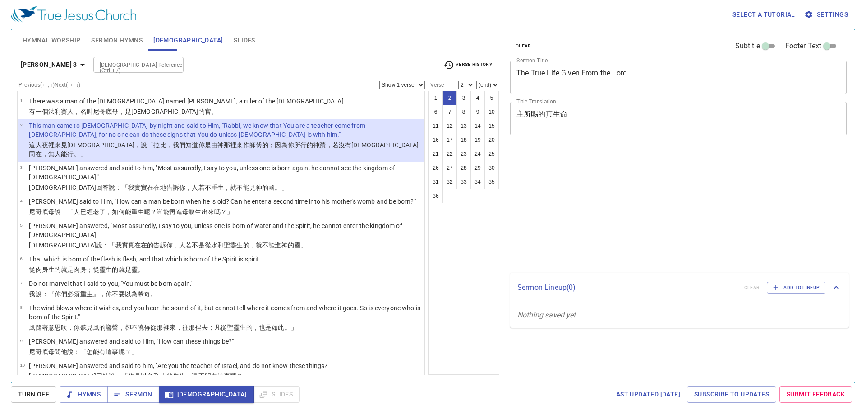
select select "2"
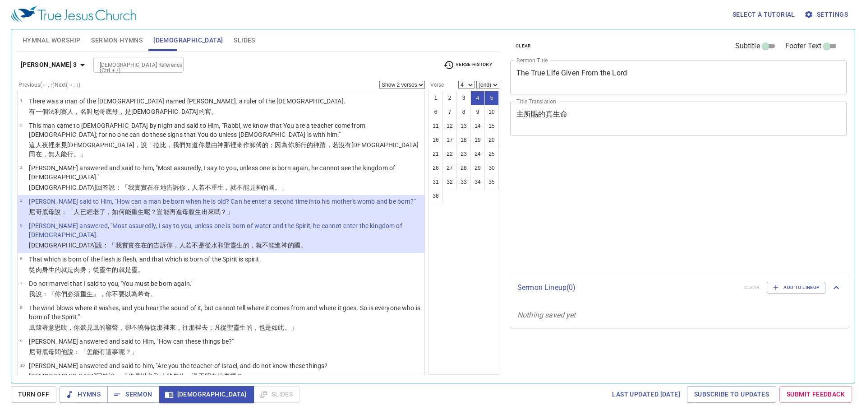
select select "2"
select select "4"
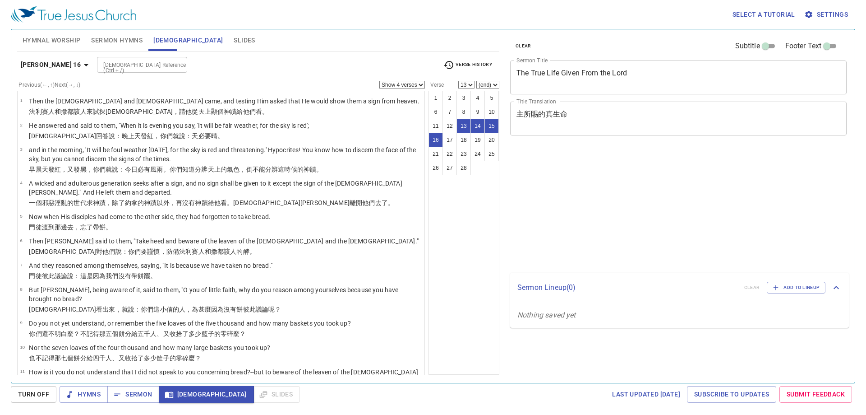
select select "4"
select select "13"
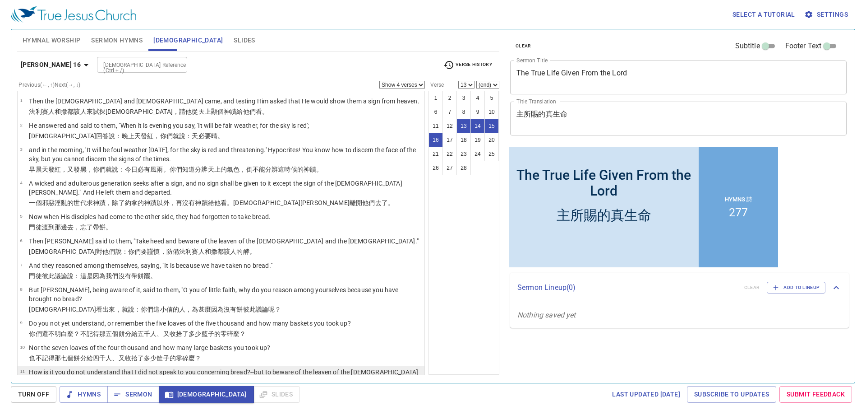
scroll to position [266, 0]
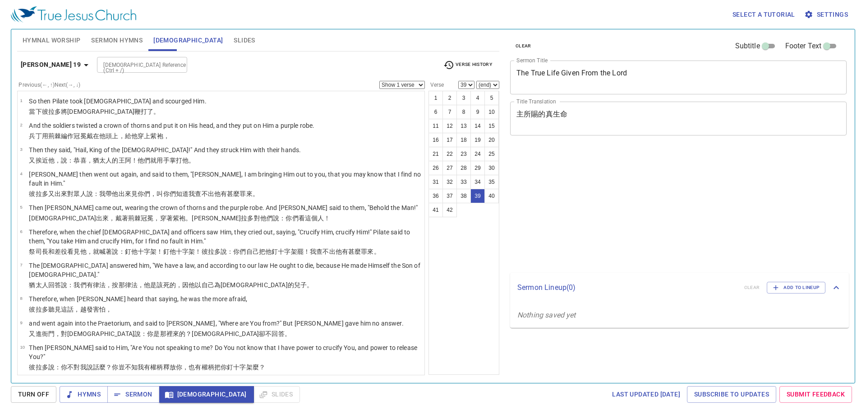
select select "39"
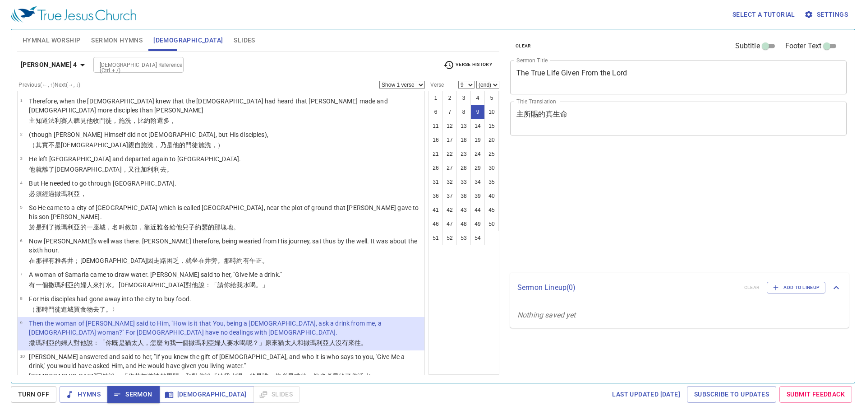
select select "9"
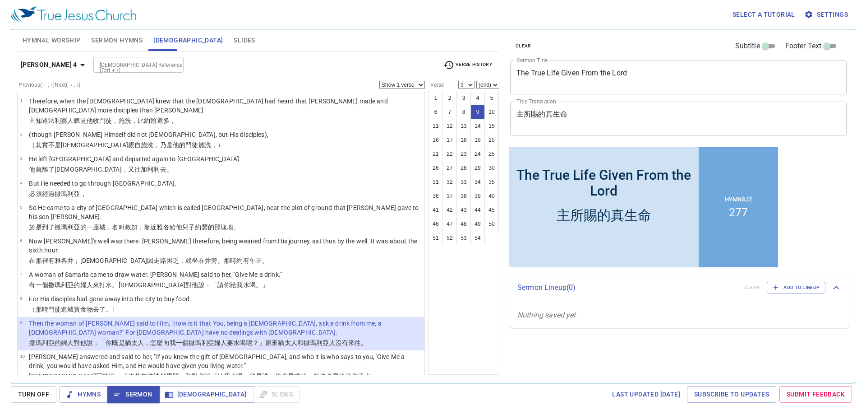
scroll to position [150, 0]
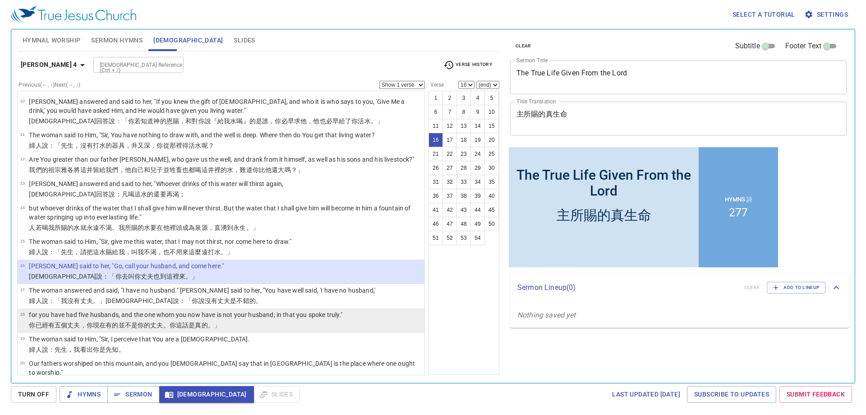
scroll to position [256, 0]
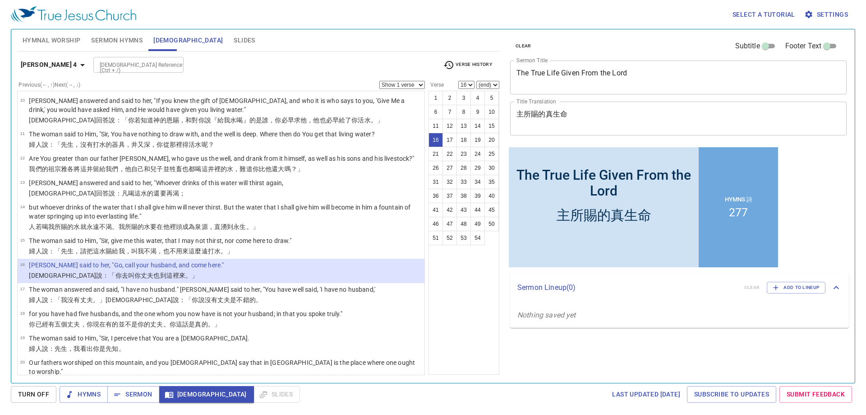
drag, startPoint x: 135, startPoint y: 286, endPoint x: 176, endPoint y: 254, distance: 52.2
click at [135, 309] on p "for you have had five husbands, and the one whom you now have is not your husba…" at bounding box center [186, 313] width 314 height 9
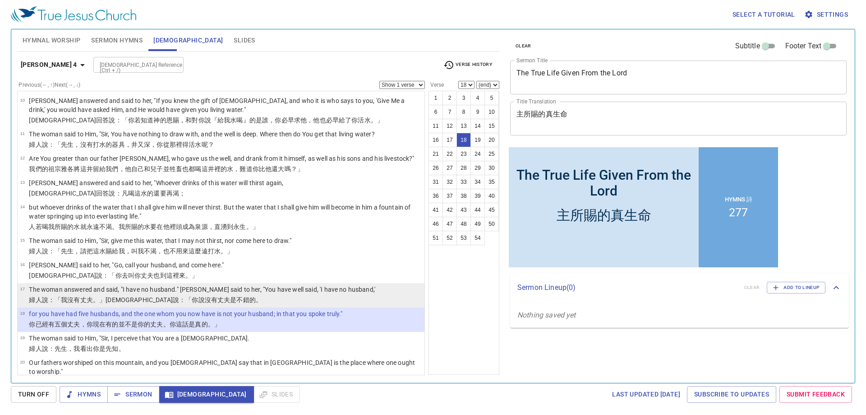
click at [230, 296] on wg435 "是不錯的 。" at bounding box center [246, 299] width 32 height 7
select select "17"
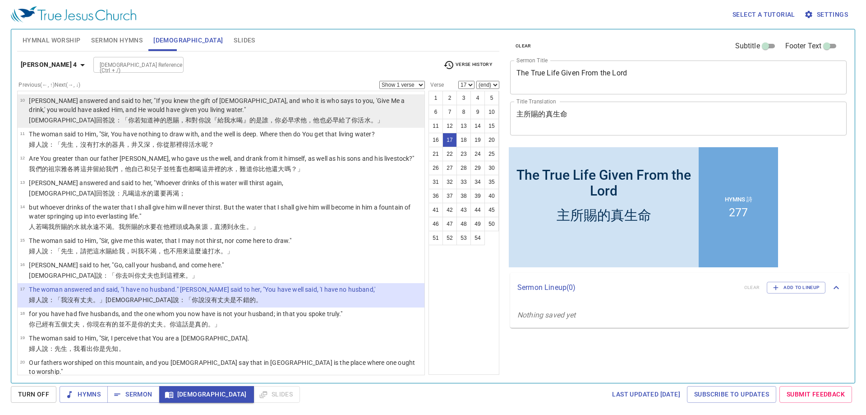
drag, startPoint x: 401, startPoint y: 79, endPoint x: 405, endPoint y: 94, distance: 15.3
click at [401, 79] on div "John 4 Bible Reference (Ctrl + /) Bible Reference (Ctrl + /) Verse History" at bounding box center [258, 68] width 482 height 25
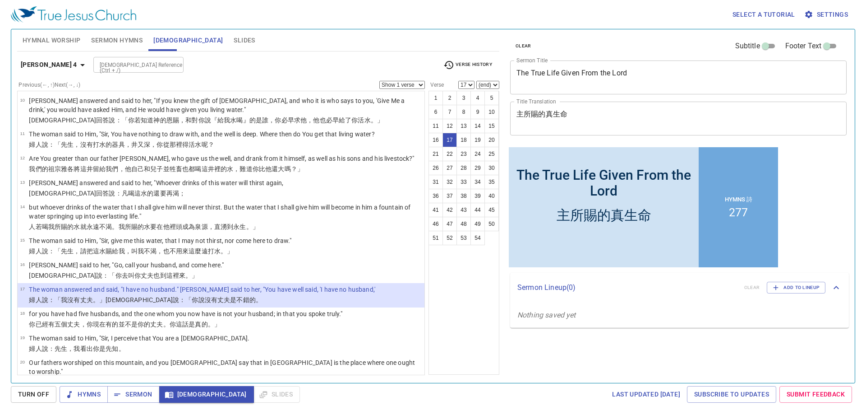
click at [407, 84] on select "Show 1 verse Show 2 verses Show 3 verses Show 4 verses Show 5 verses" at bounding box center [402, 85] width 46 height 8
select select "2"
click at [379, 81] on select "Show 1 verse Show 2 verses Show 3 verses Show 4 verses Show 5 verses" at bounding box center [402, 85] width 46 height 8
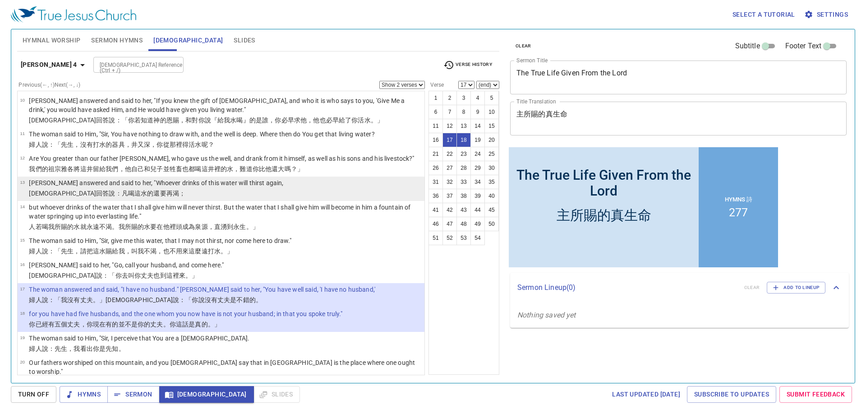
scroll to position [271, 0]
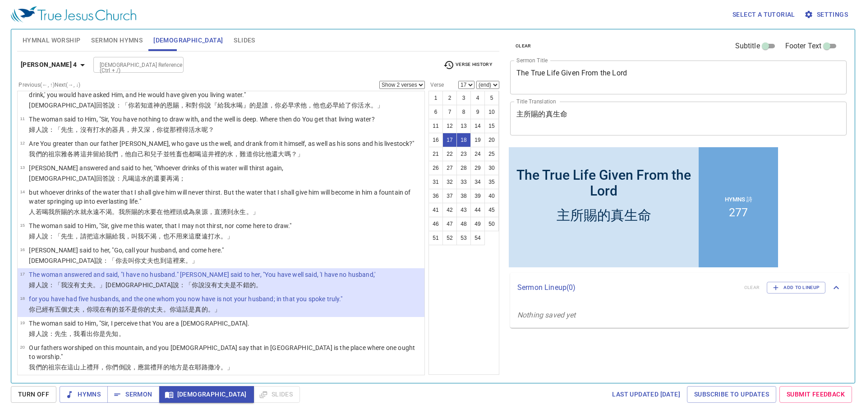
click at [199, 305] on wg5124 "這話是真的 。」" at bounding box center [198, 308] width 45 height 7
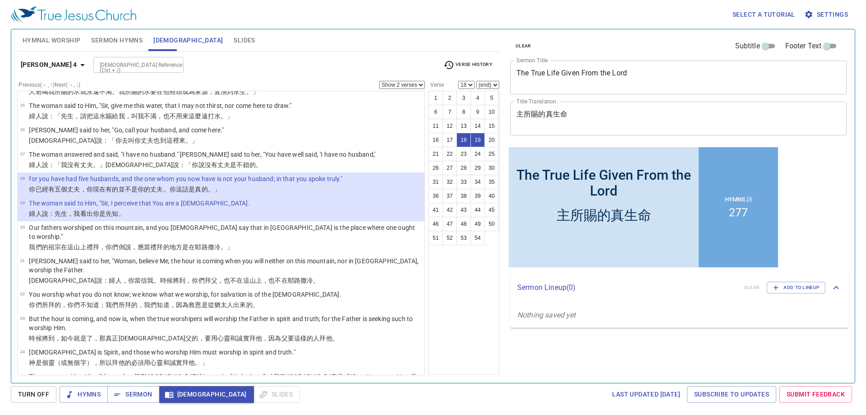
scroll to position [406, 0]
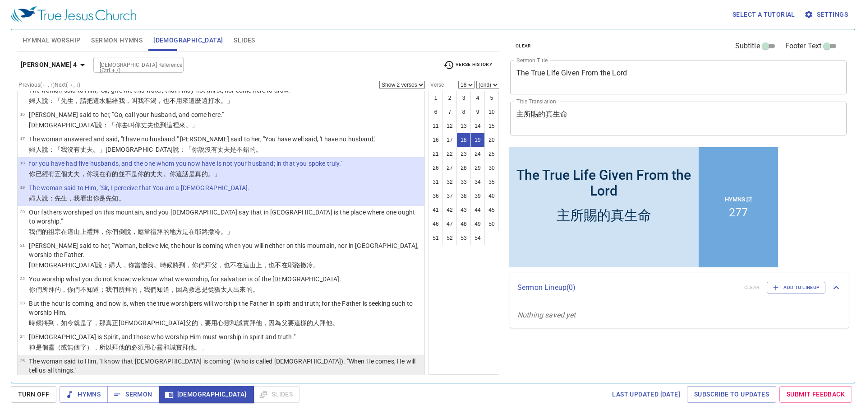
click at [315, 356] on p "The woman said to Him, "I know that [DEMOGRAPHIC_DATA] is coming" (who is calle…" at bounding box center [225, 365] width 393 height 18
select select "25"
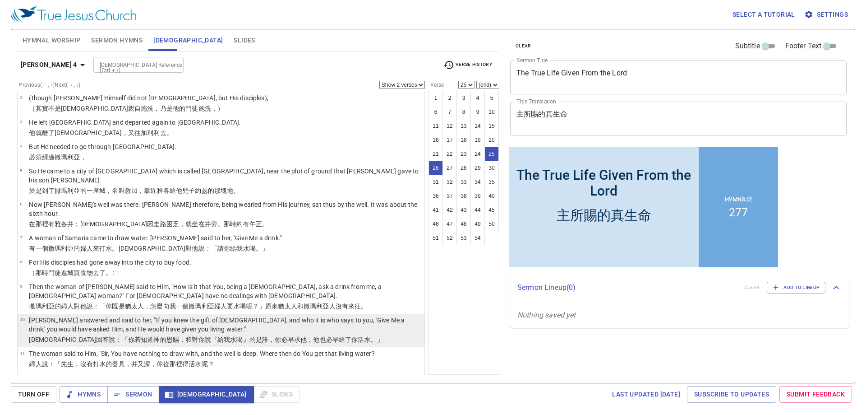
scroll to position [15, 0]
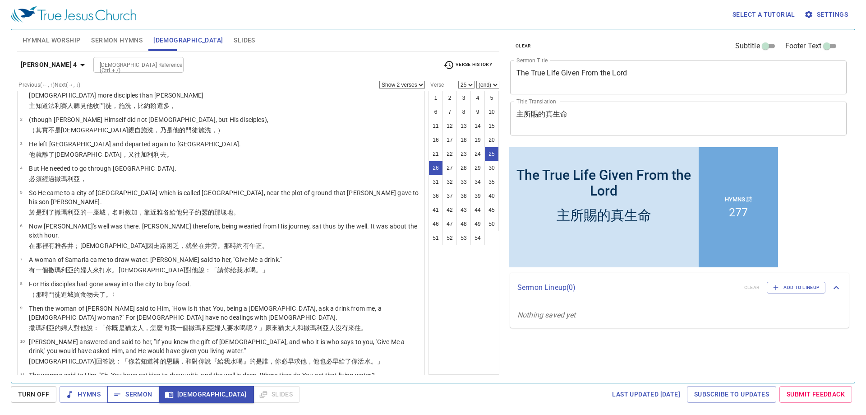
click at [152, 394] on button "Sermon" at bounding box center [133, 394] width 52 height 17
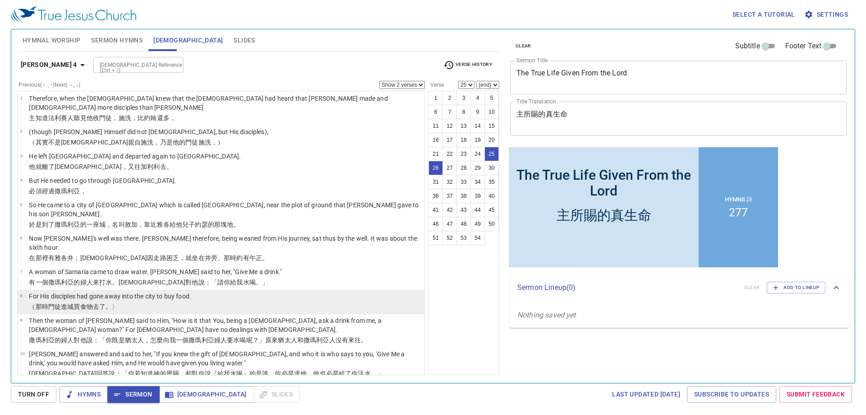
scroll to position [0, 0]
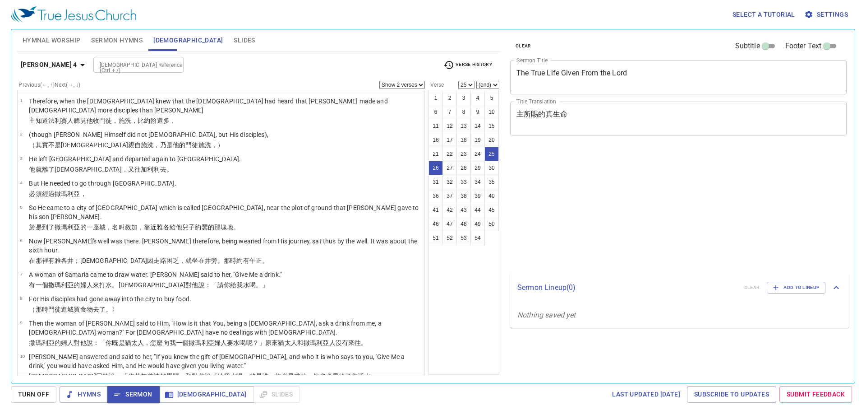
select select "2"
select select "25"
select select "2"
select select "25"
select select "2"
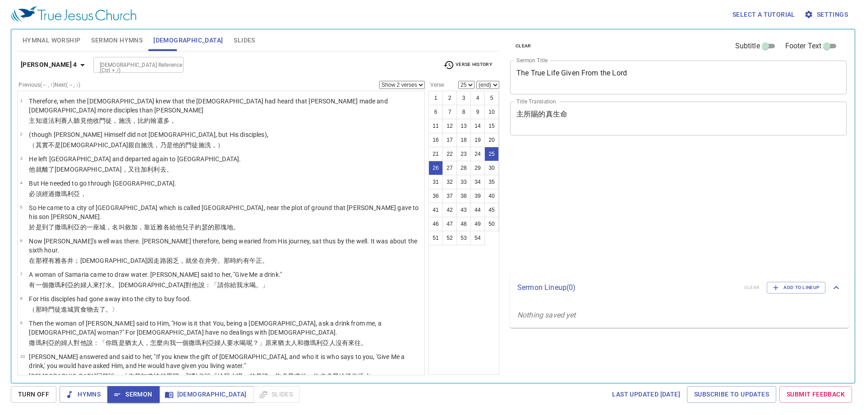
select select "25"
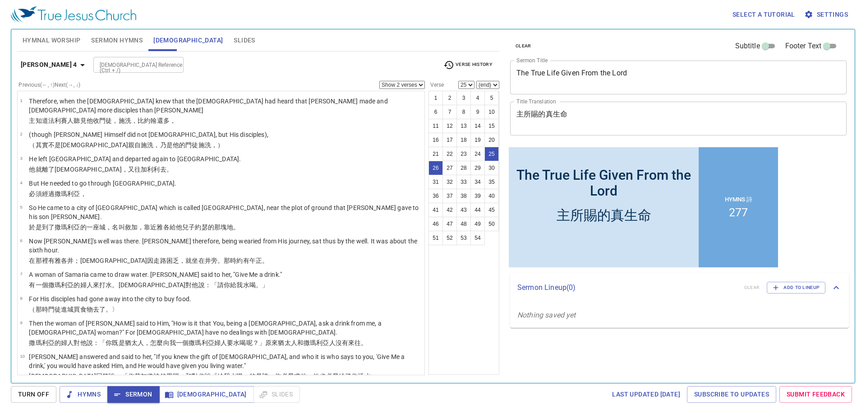
scroll to position [15, 0]
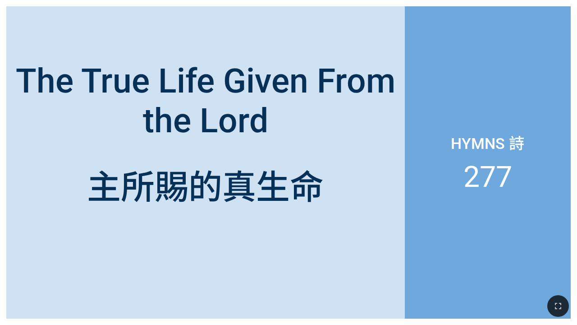
click at [534, 196] on div "Hymns 詩 277" at bounding box center [488, 162] width 166 height 312
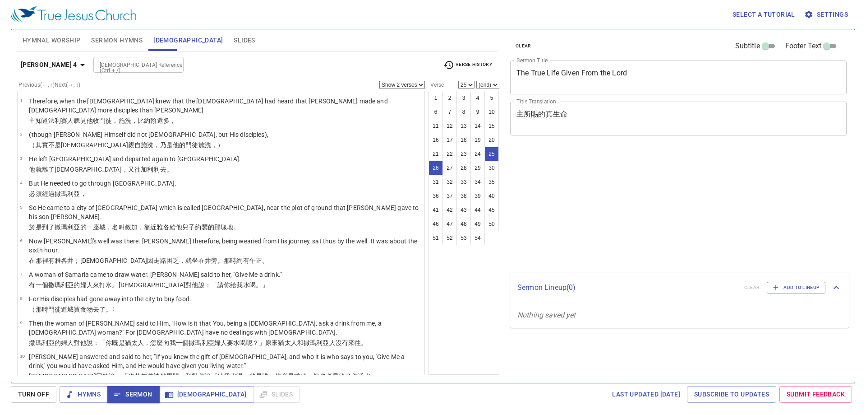
select select "2"
select select "25"
